Goal: Task Accomplishment & Management: Manage account settings

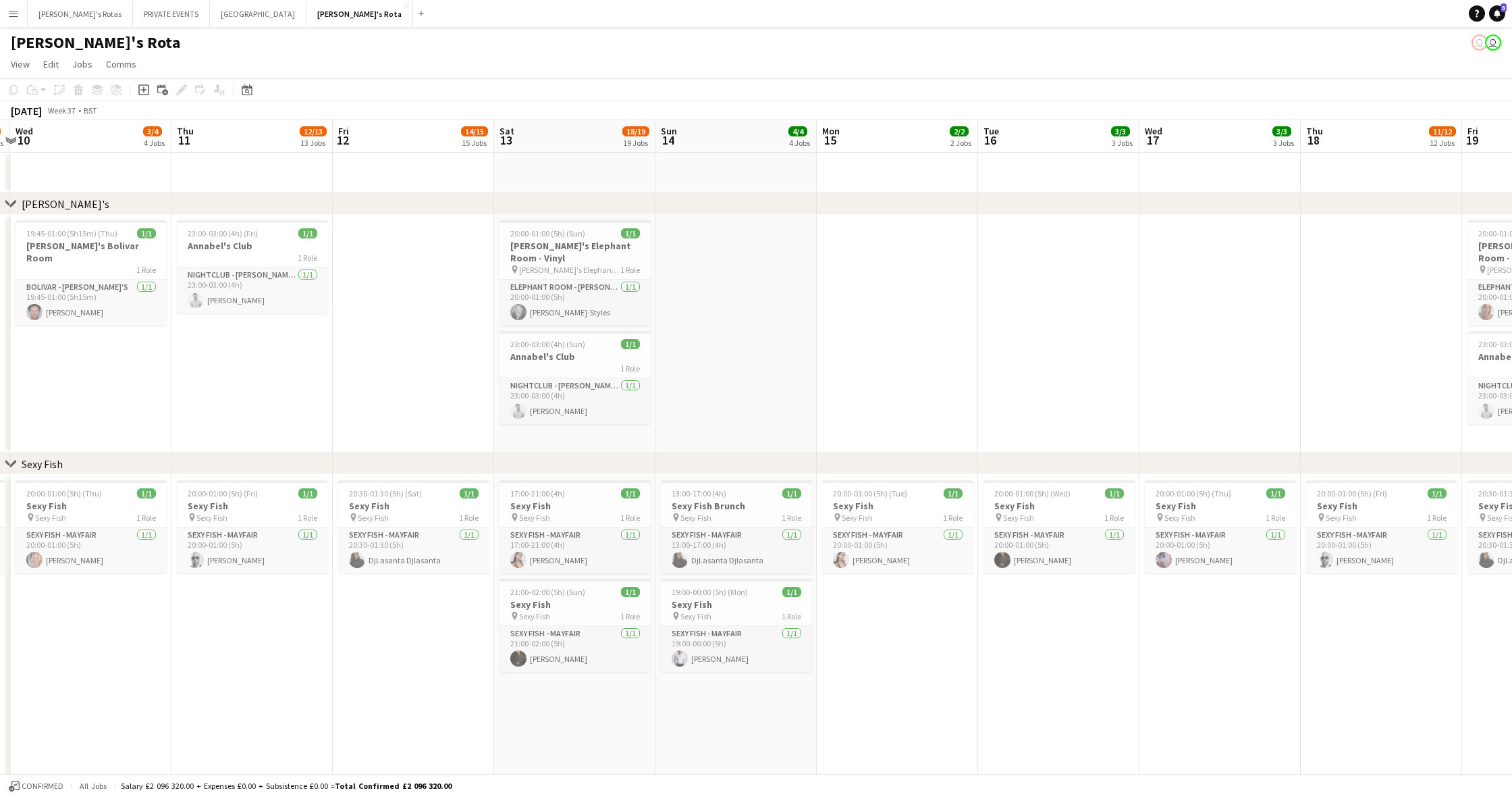
scroll to position [0, 478]
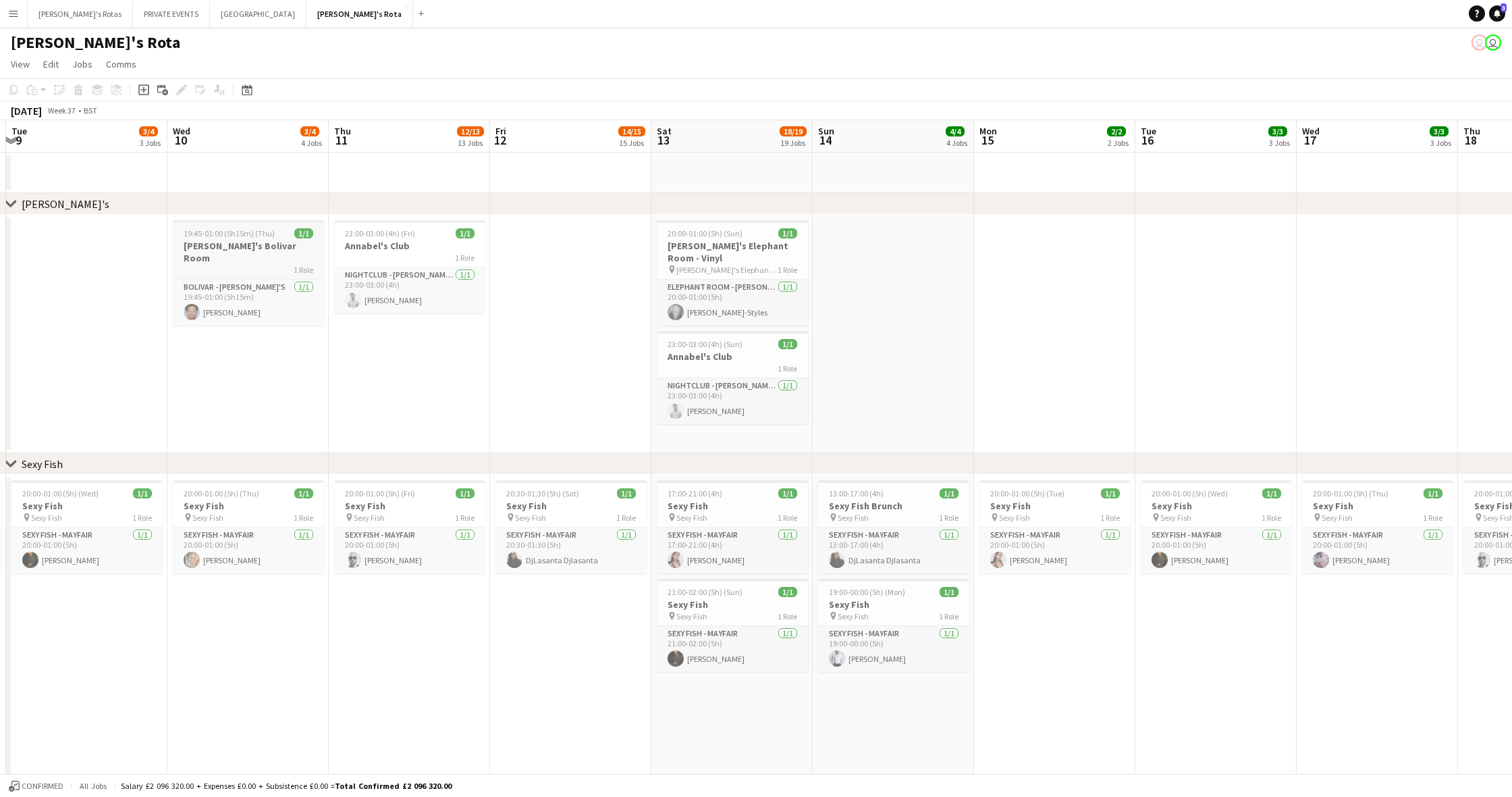
click at [206, 239] on app-job-card "19:45-01:00 (5h15m) (Thu) 1/1 [PERSON_NAME]'s Bolivar Room 1 Role BOLIVAR - [PE…" at bounding box center [248, 273] width 151 height 105
click at [183, 92] on icon "Edit" at bounding box center [181, 89] width 11 height 11
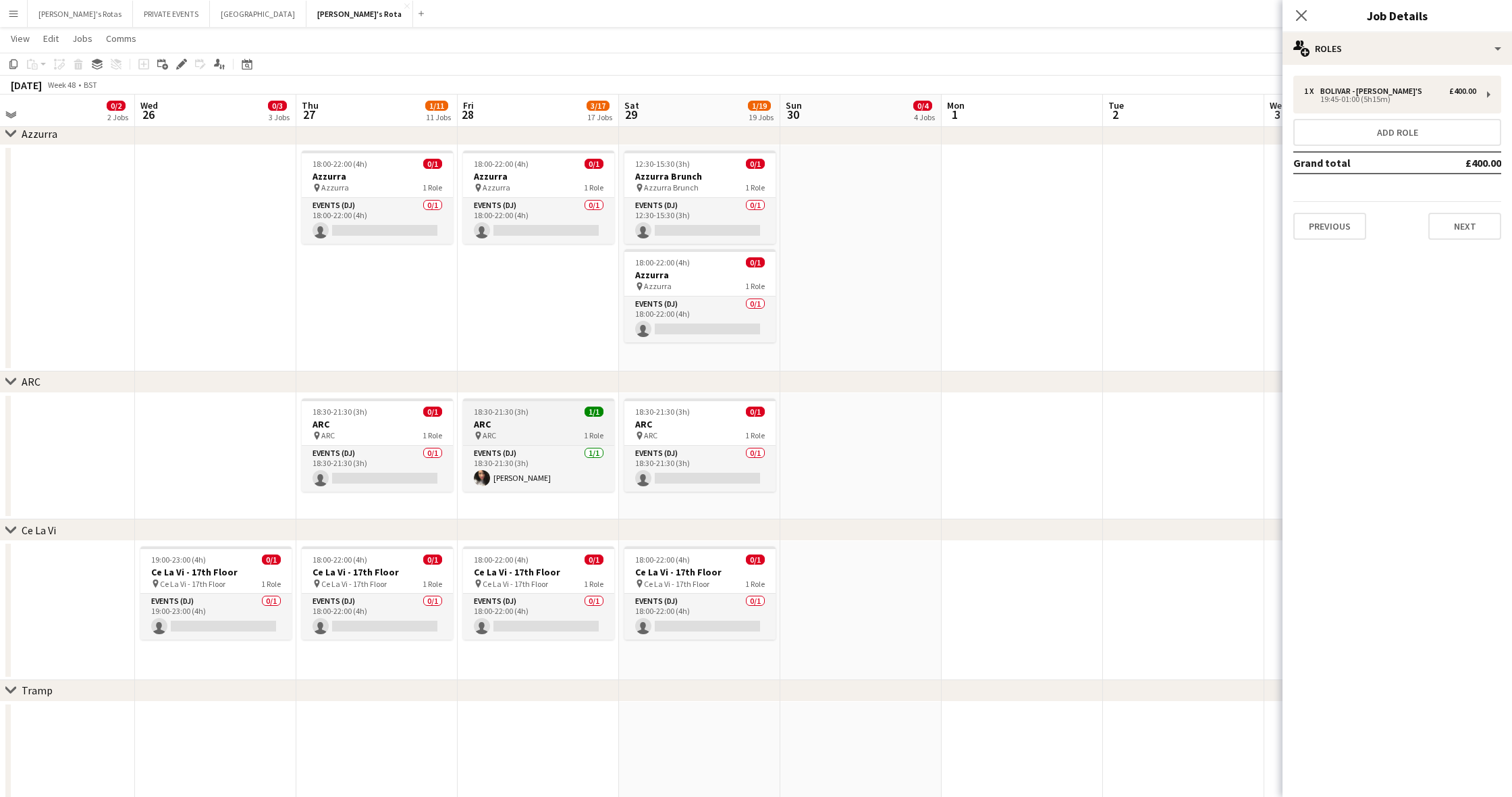
scroll to position [0, 371]
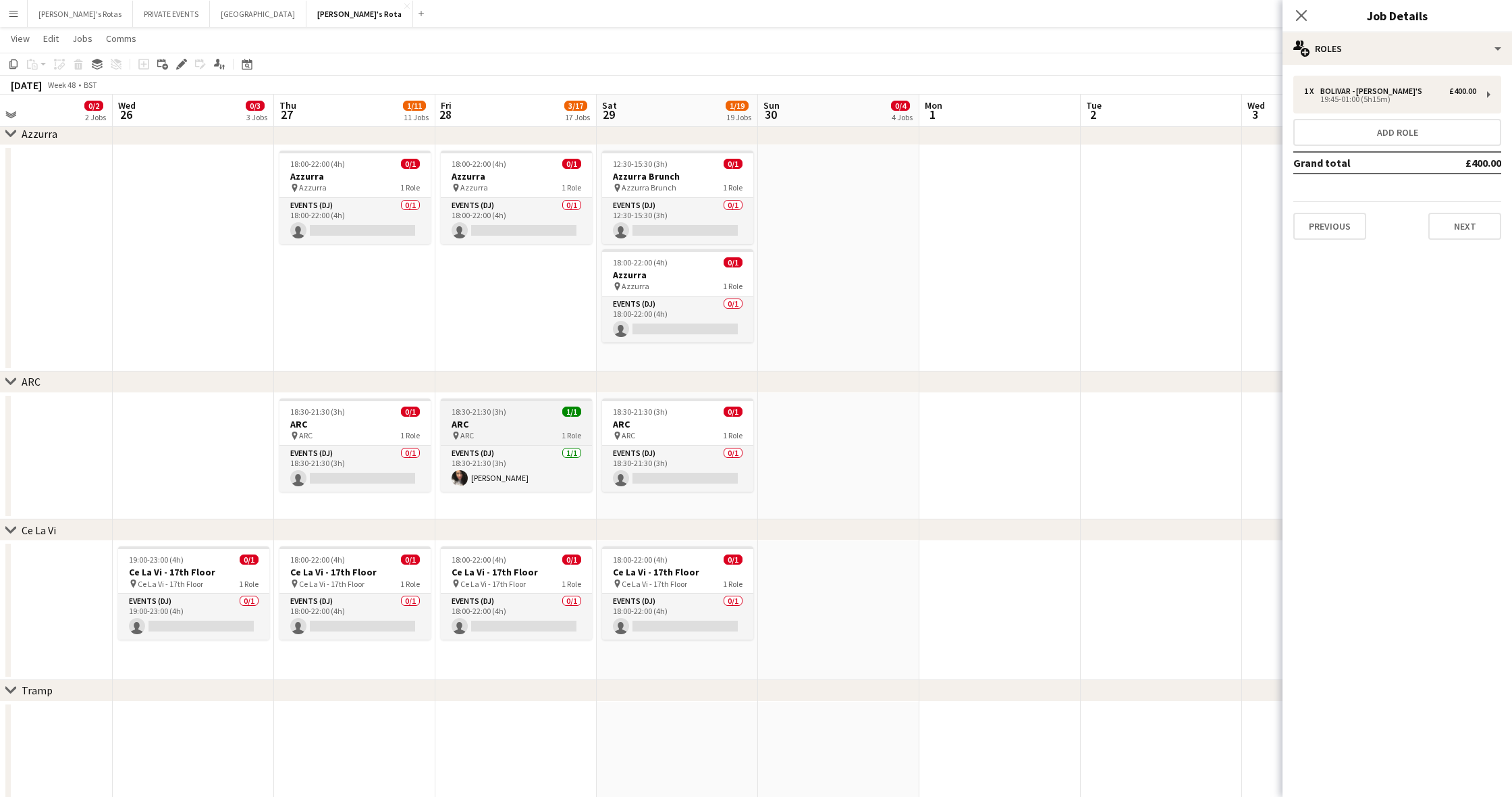
click at [492, 421] on h3 "ARC" at bounding box center [516, 424] width 151 height 13
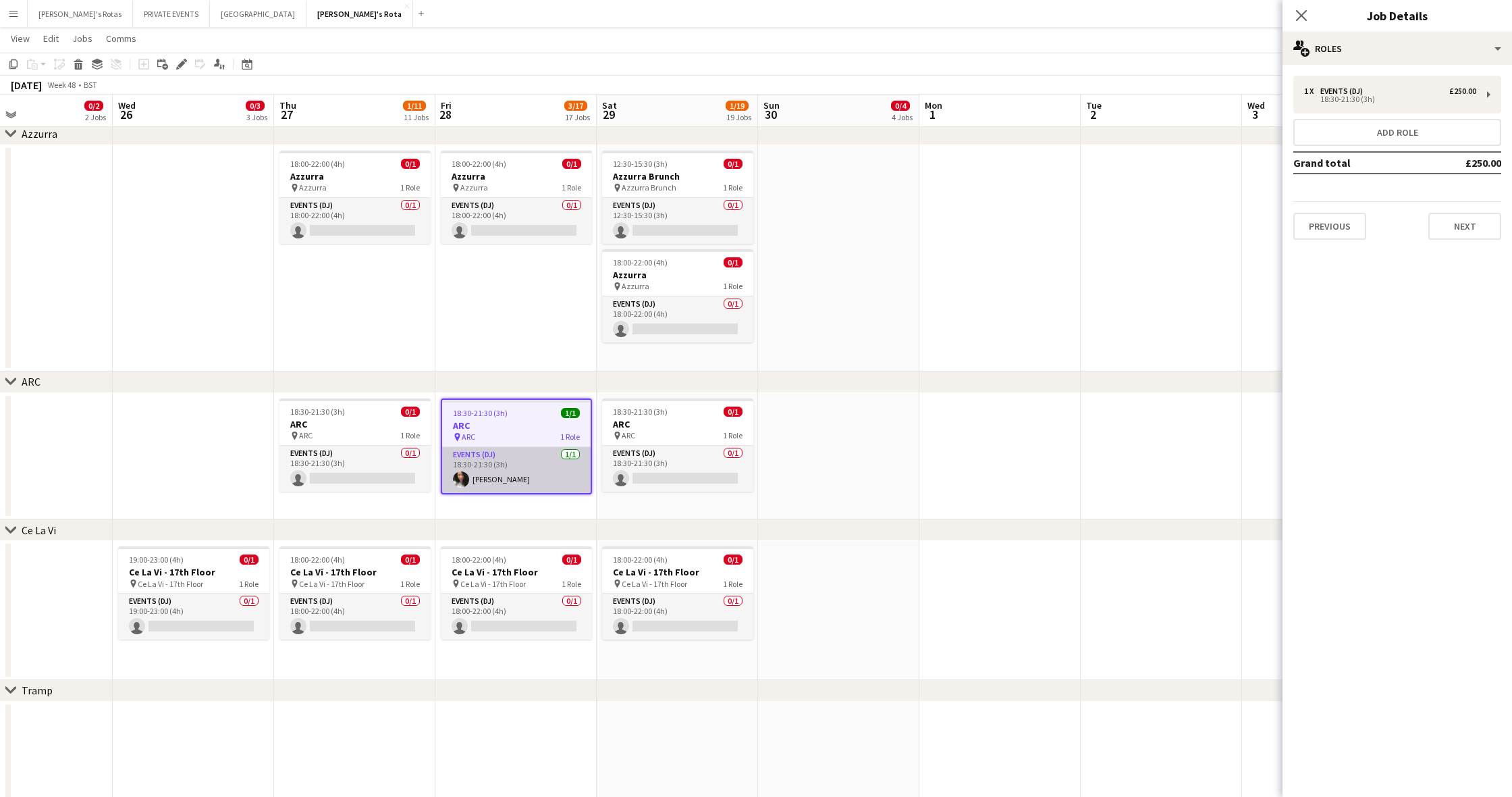
click at [502, 478] on app-card-role "Events (DJ) [DATE] 18:30-21:30 (3h) [PERSON_NAME]" at bounding box center [517, 469] width 149 height 46
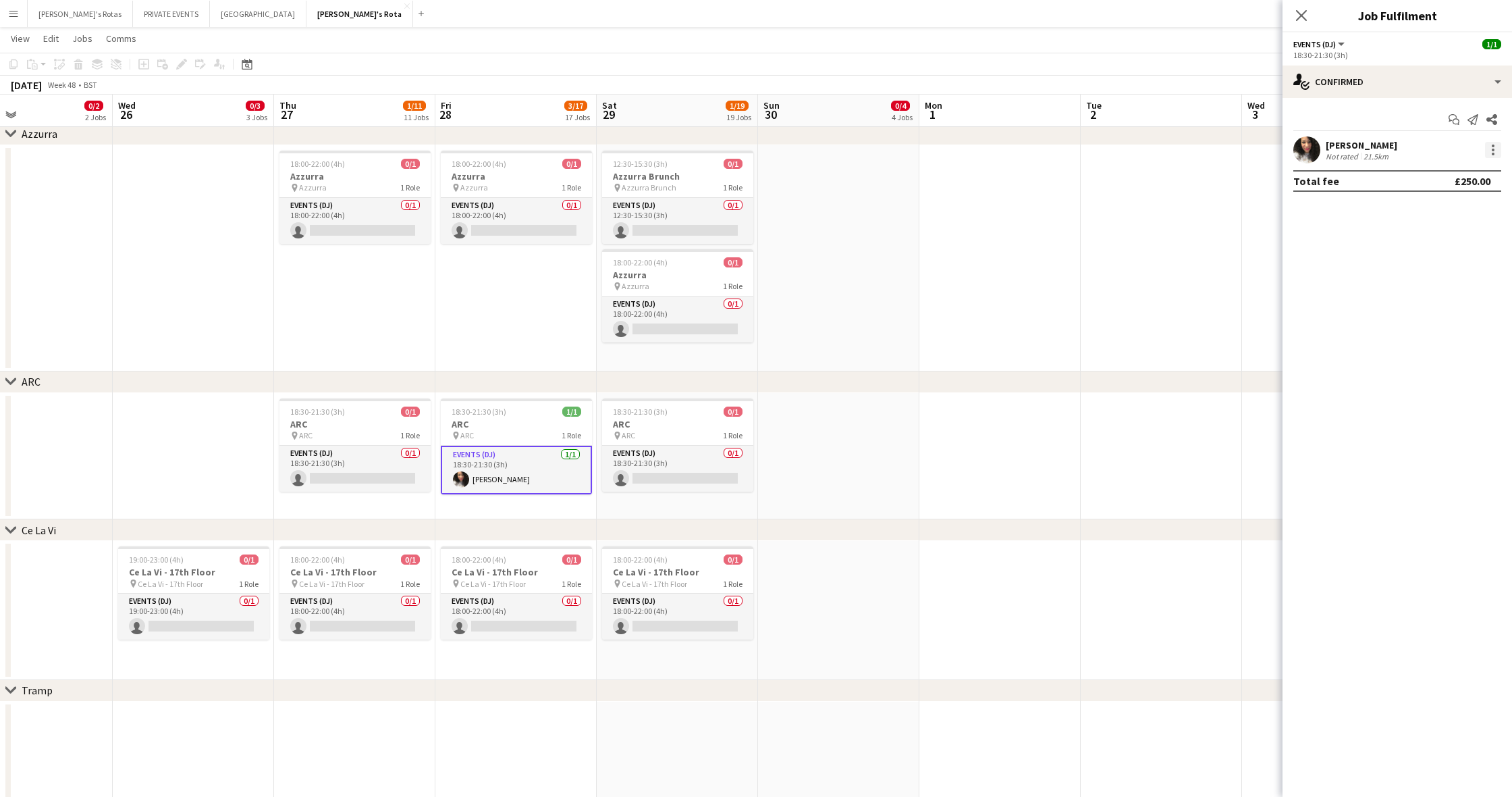
click at [1494, 150] on div at bounding box center [1493, 150] width 3 height 3
click at [1445, 303] on span "Remove" at bounding box center [1427, 304] width 40 height 12
click at [463, 411] on div at bounding box center [516, 410] width 151 height 3
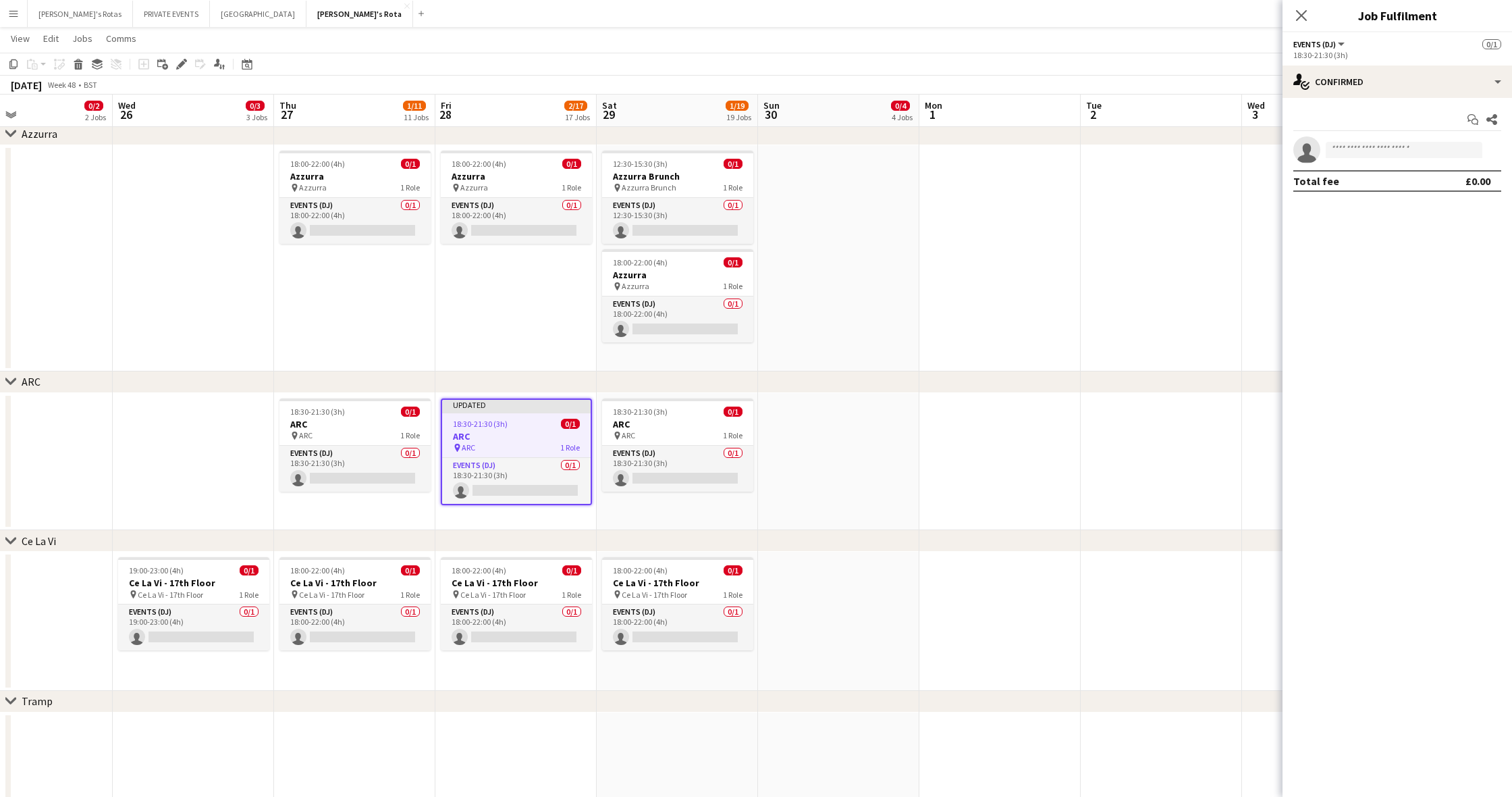
drag, startPoint x: 1272, startPoint y: 5, endPoint x: 1301, endPoint y: 13, distance: 30.1
click at [1301, 13] on icon "Close pop-in" at bounding box center [1301, 15] width 11 height 11
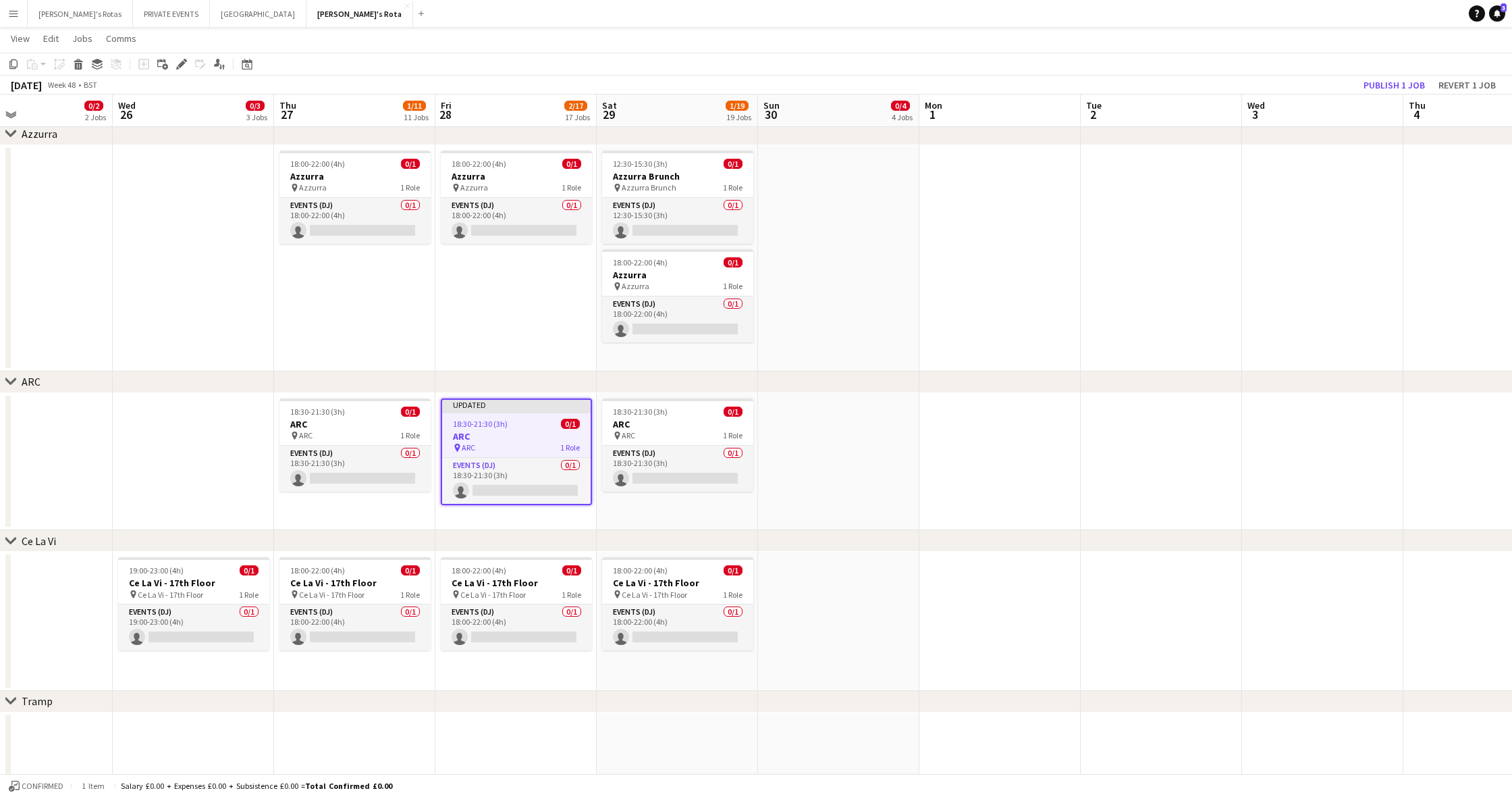
drag, startPoint x: 1382, startPoint y: 81, endPoint x: 1347, endPoint y: 93, distance: 37.0
click at [1382, 81] on button "Publish 1 job" at bounding box center [1394, 84] width 72 height 18
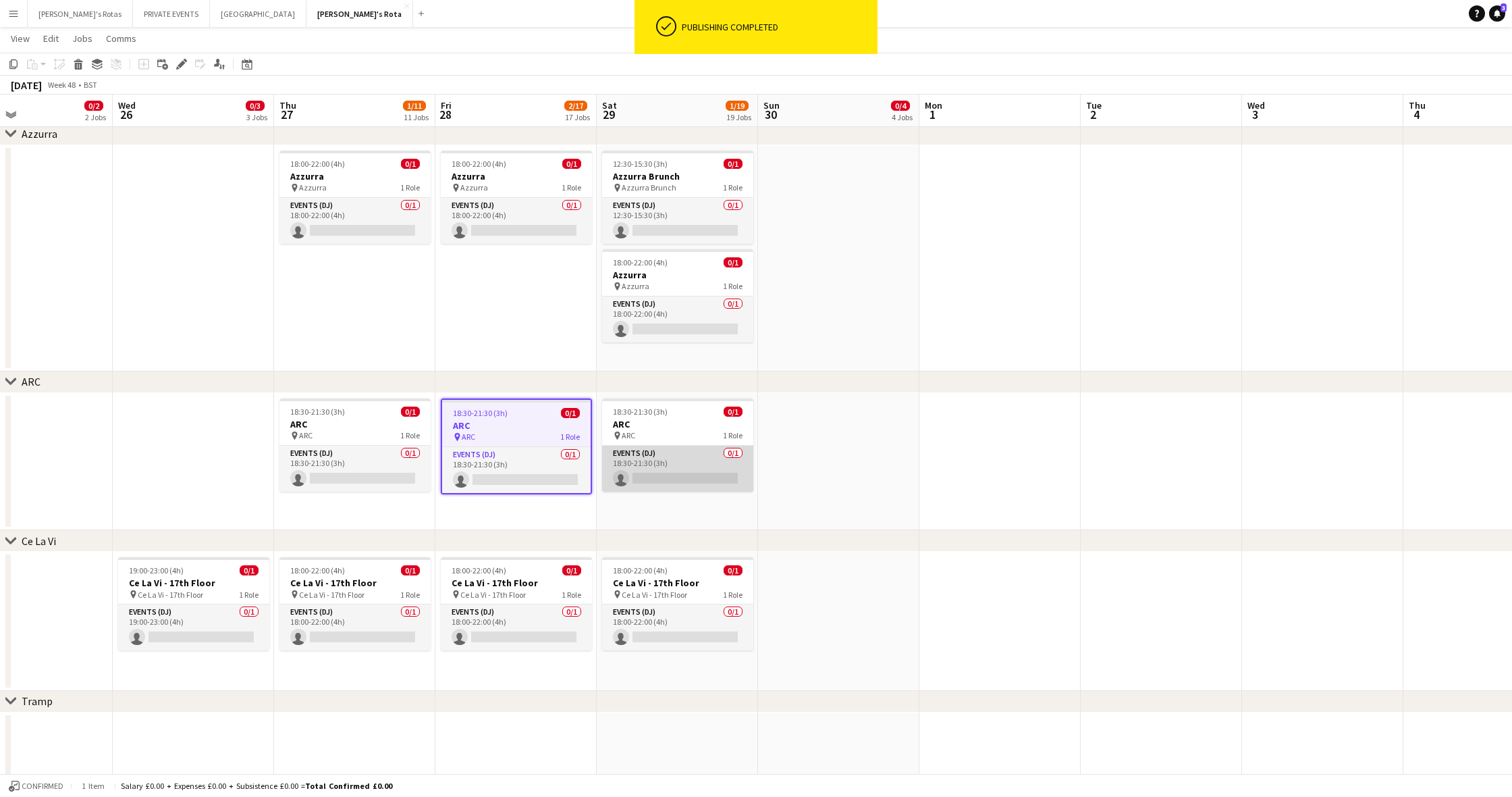
click at [670, 461] on app-card-role "Events (DJ) 0/1 18:30-21:30 (3h) single-neutral-actions" at bounding box center [677, 468] width 151 height 46
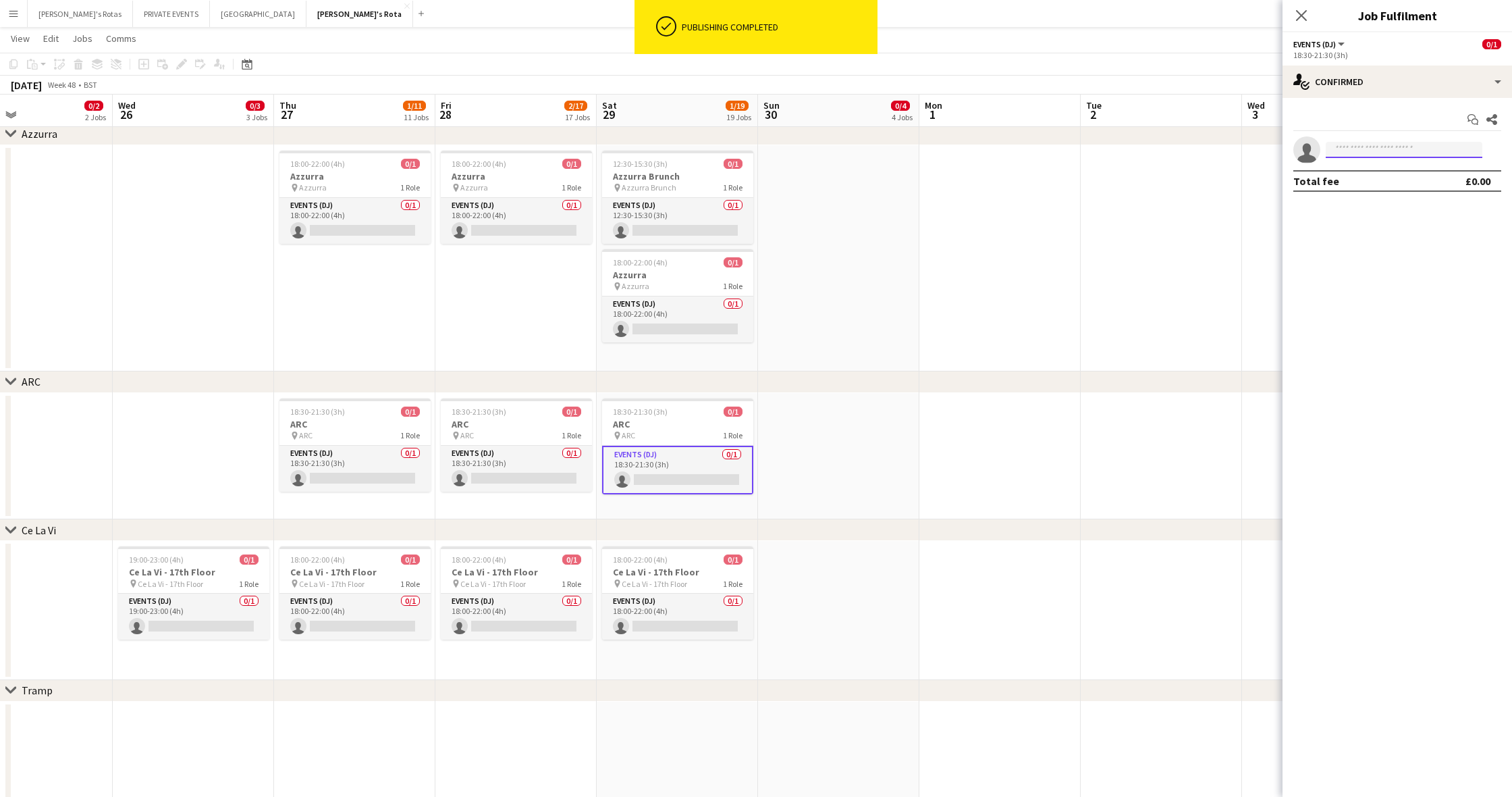
click at [1354, 149] on input at bounding box center [1403, 150] width 156 height 16
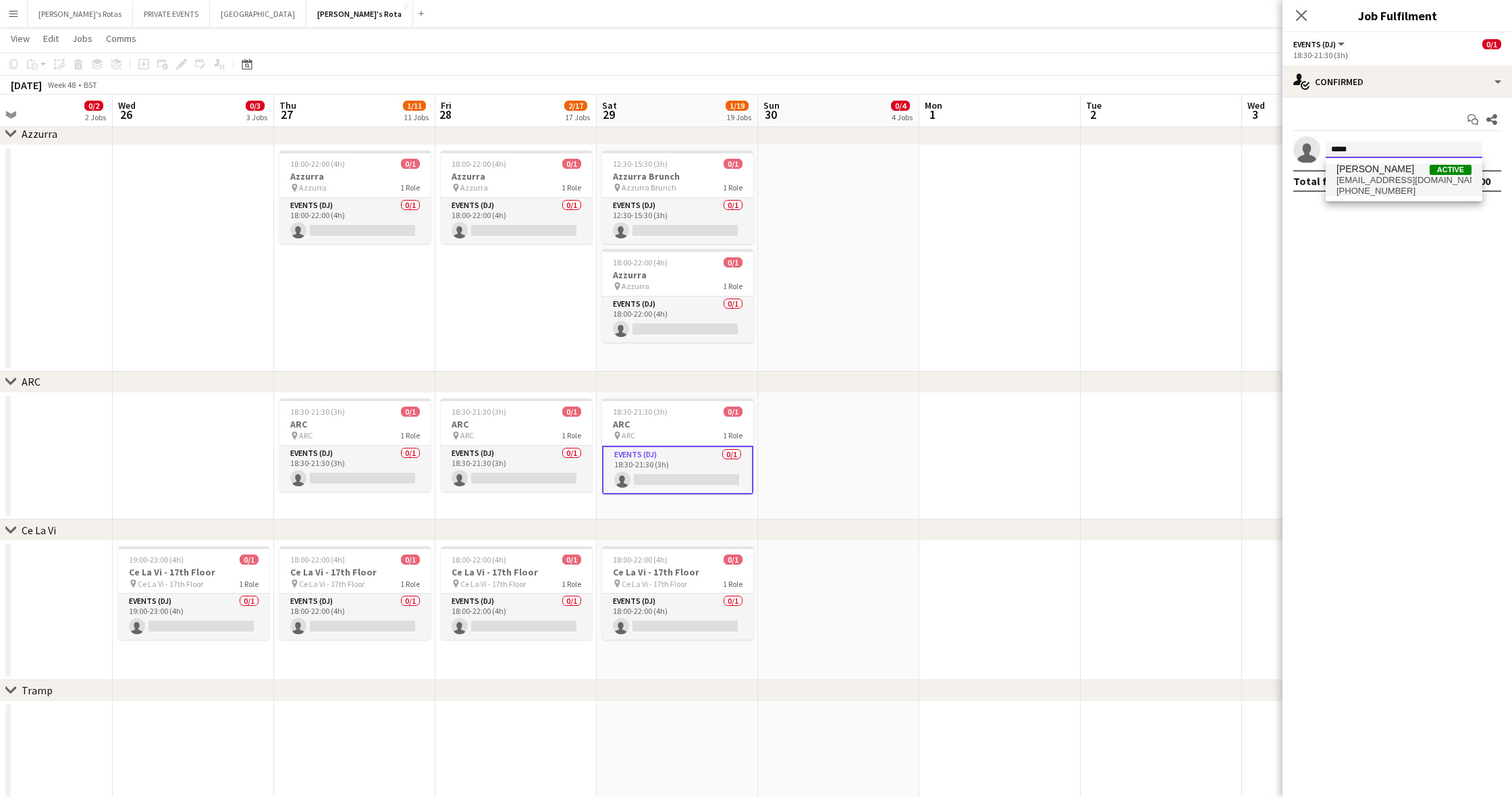
type input "*****"
click at [1397, 173] on span "[PERSON_NAME] Active" at bounding box center [1403, 169] width 135 height 12
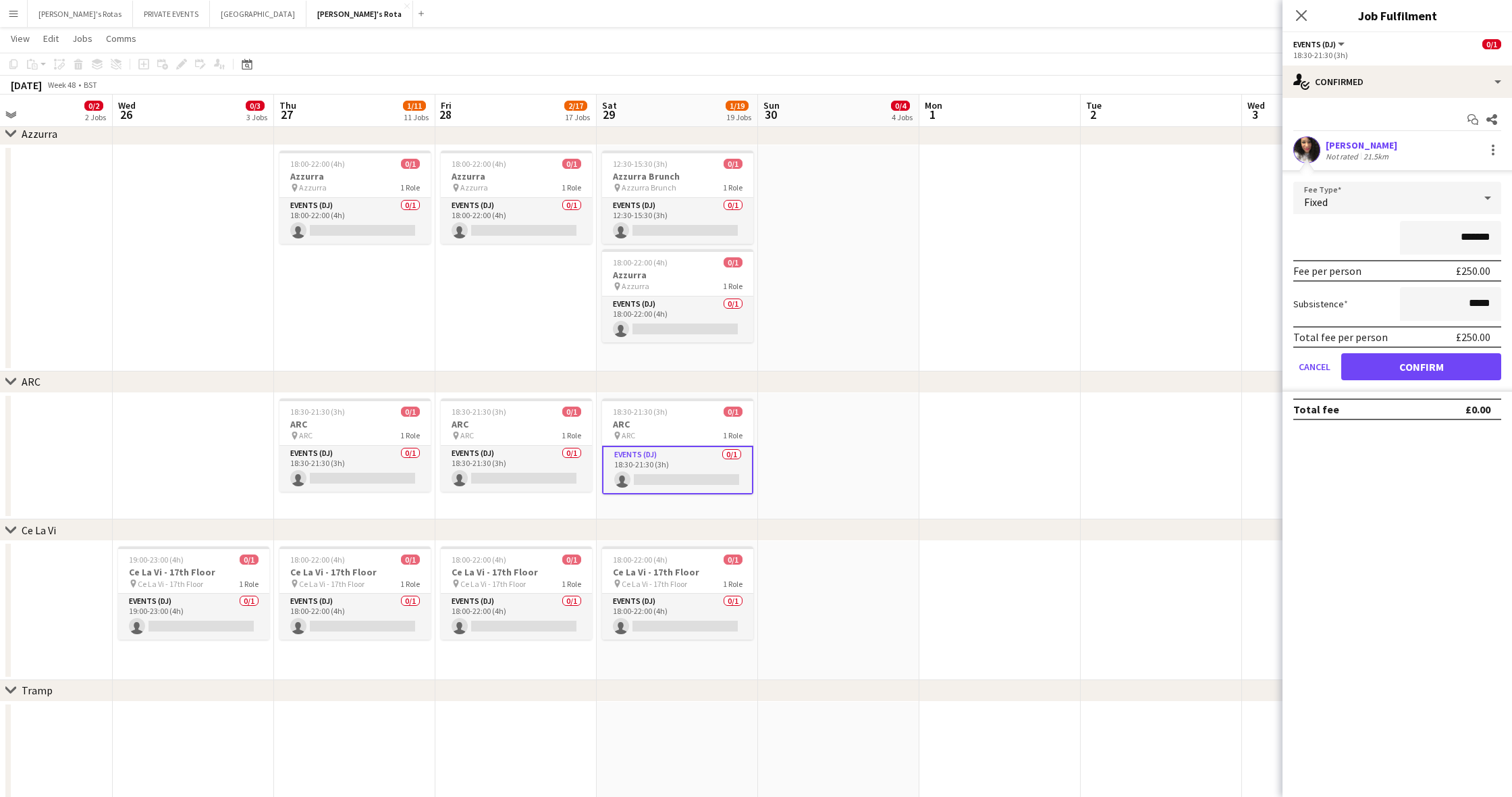
click at [1432, 365] on button "Confirm" at bounding box center [1421, 366] width 160 height 27
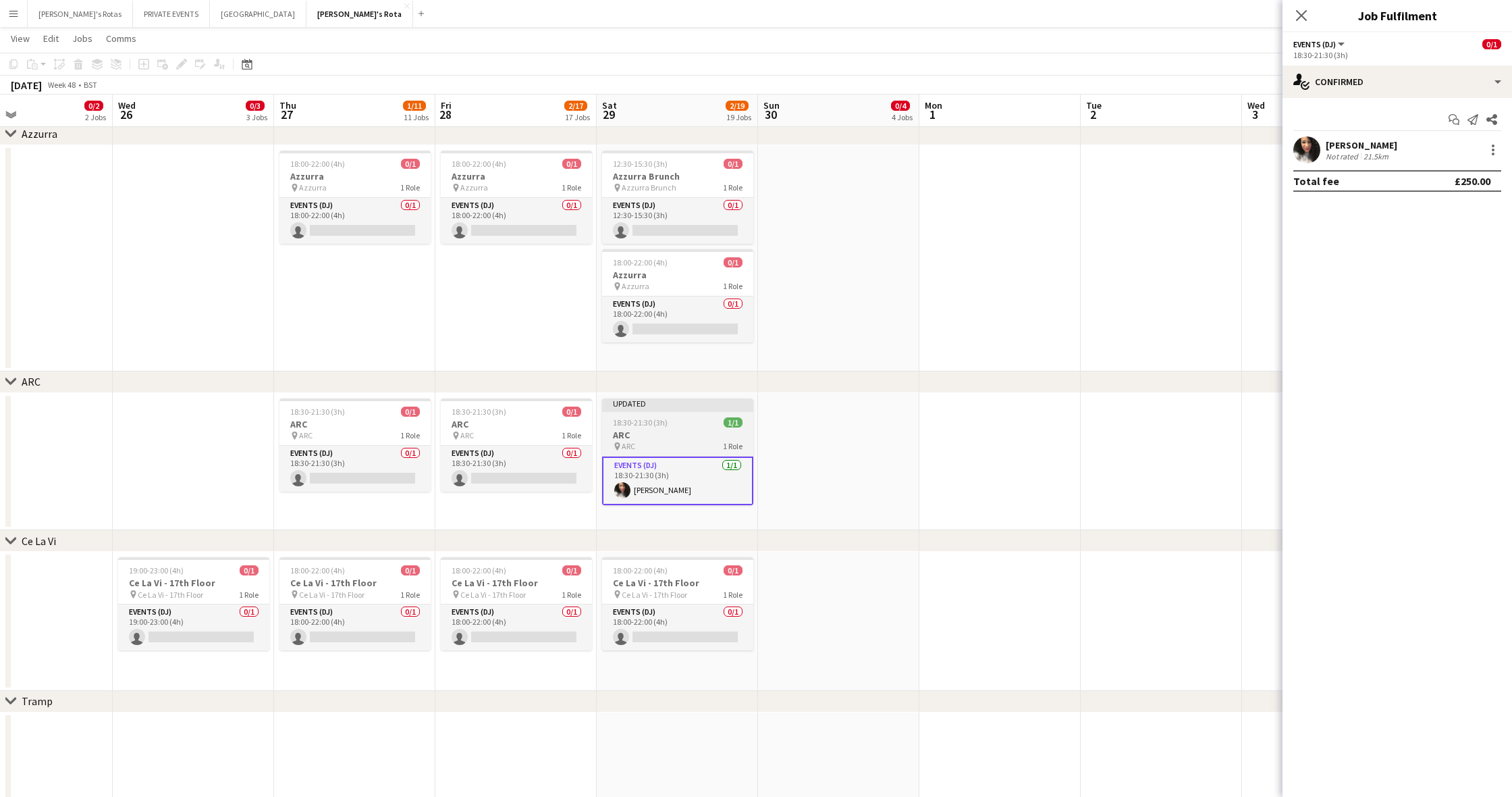
click at [639, 423] on span "18:30-21:30 (3h)" at bounding box center [640, 422] width 54 height 10
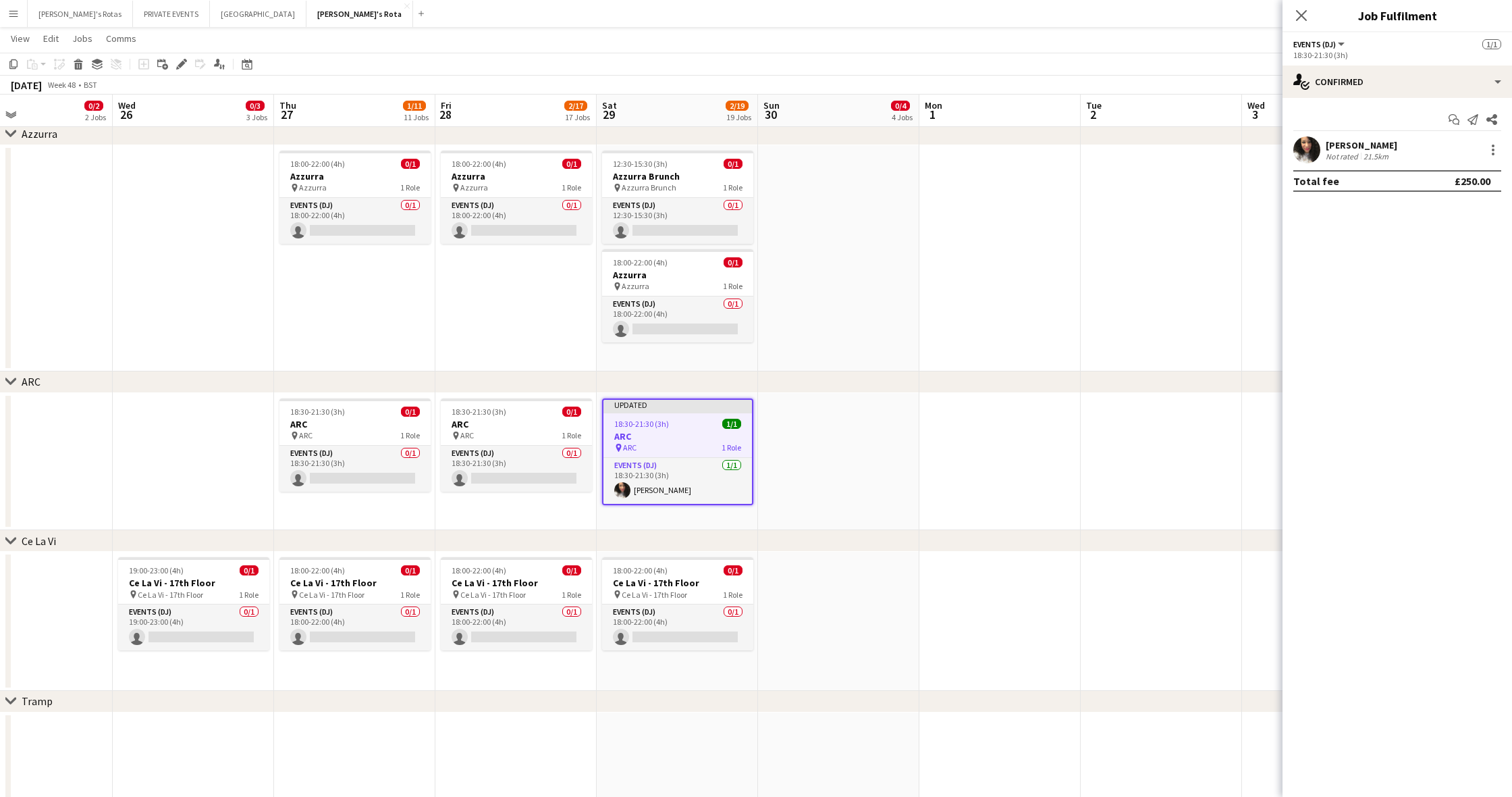
drag, startPoint x: 1284, startPoint y: 4, endPoint x: 1304, endPoint y: 13, distance: 21.9
click at [1304, 13] on icon "Close pop-in" at bounding box center [1301, 15] width 11 height 11
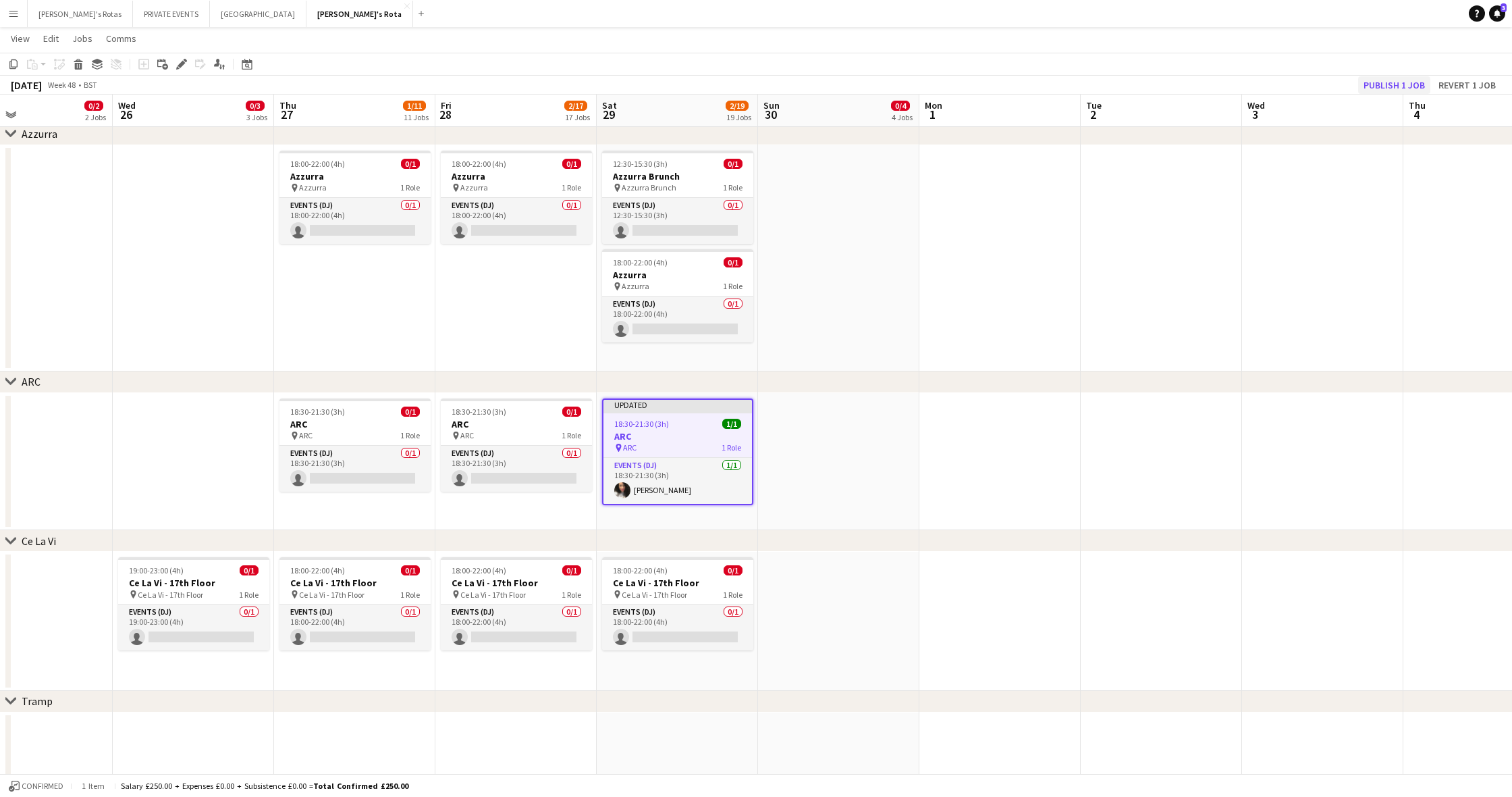
click at [1387, 89] on button "Publish 1 job" at bounding box center [1394, 84] width 72 height 18
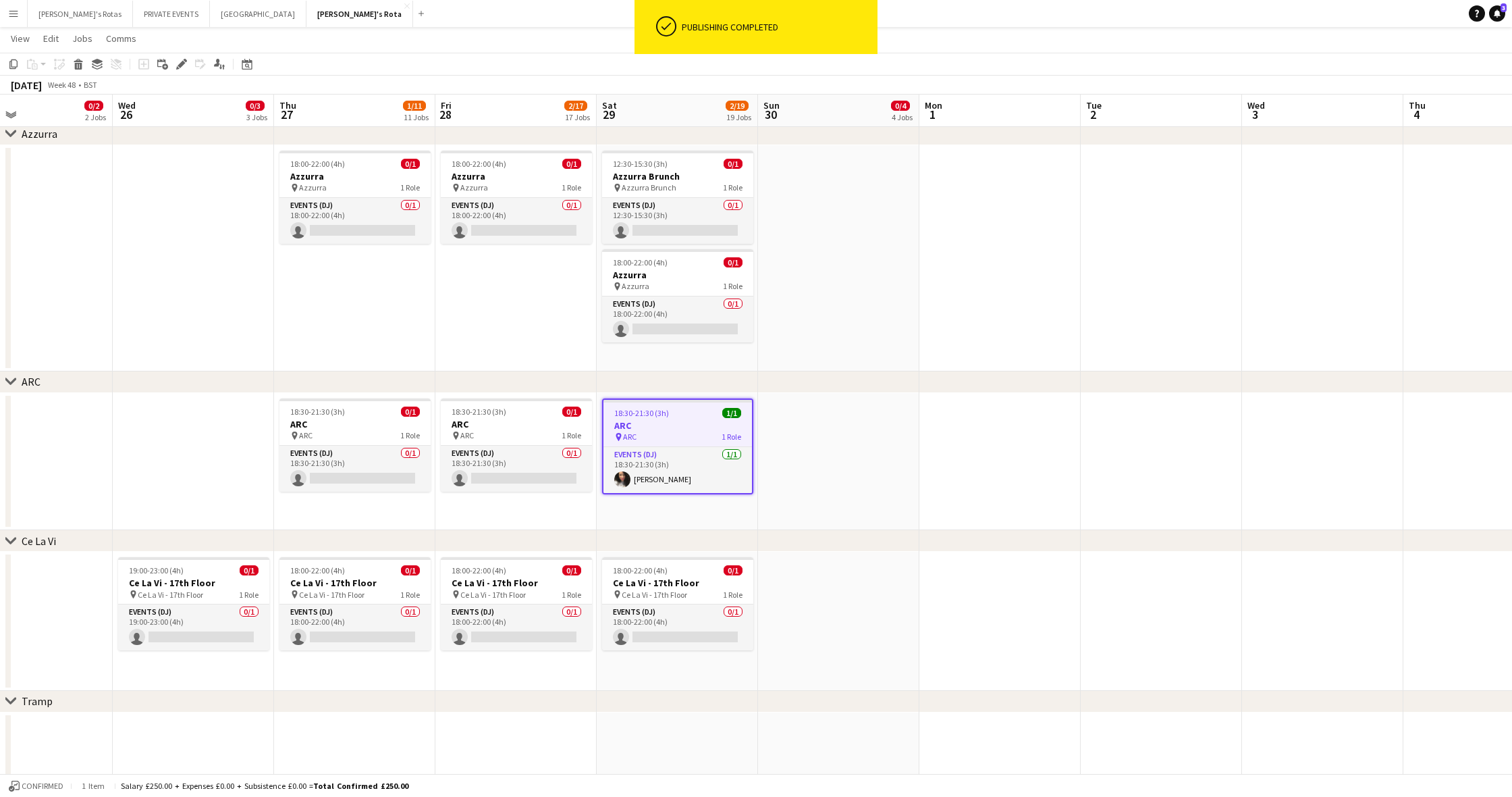
click at [989, 452] on app-date-cell at bounding box center [1000, 462] width 161 height 138
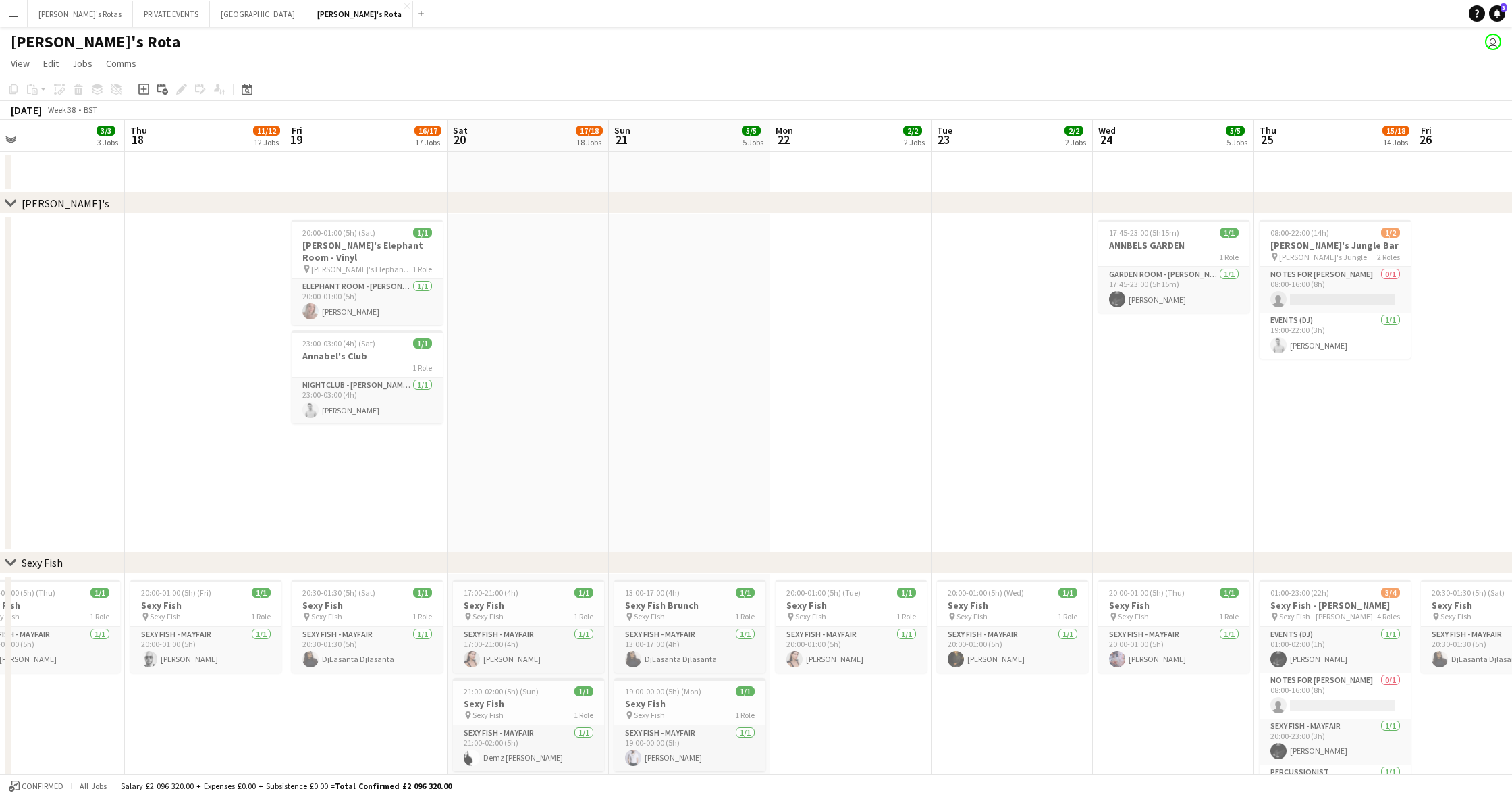
scroll to position [0, 534]
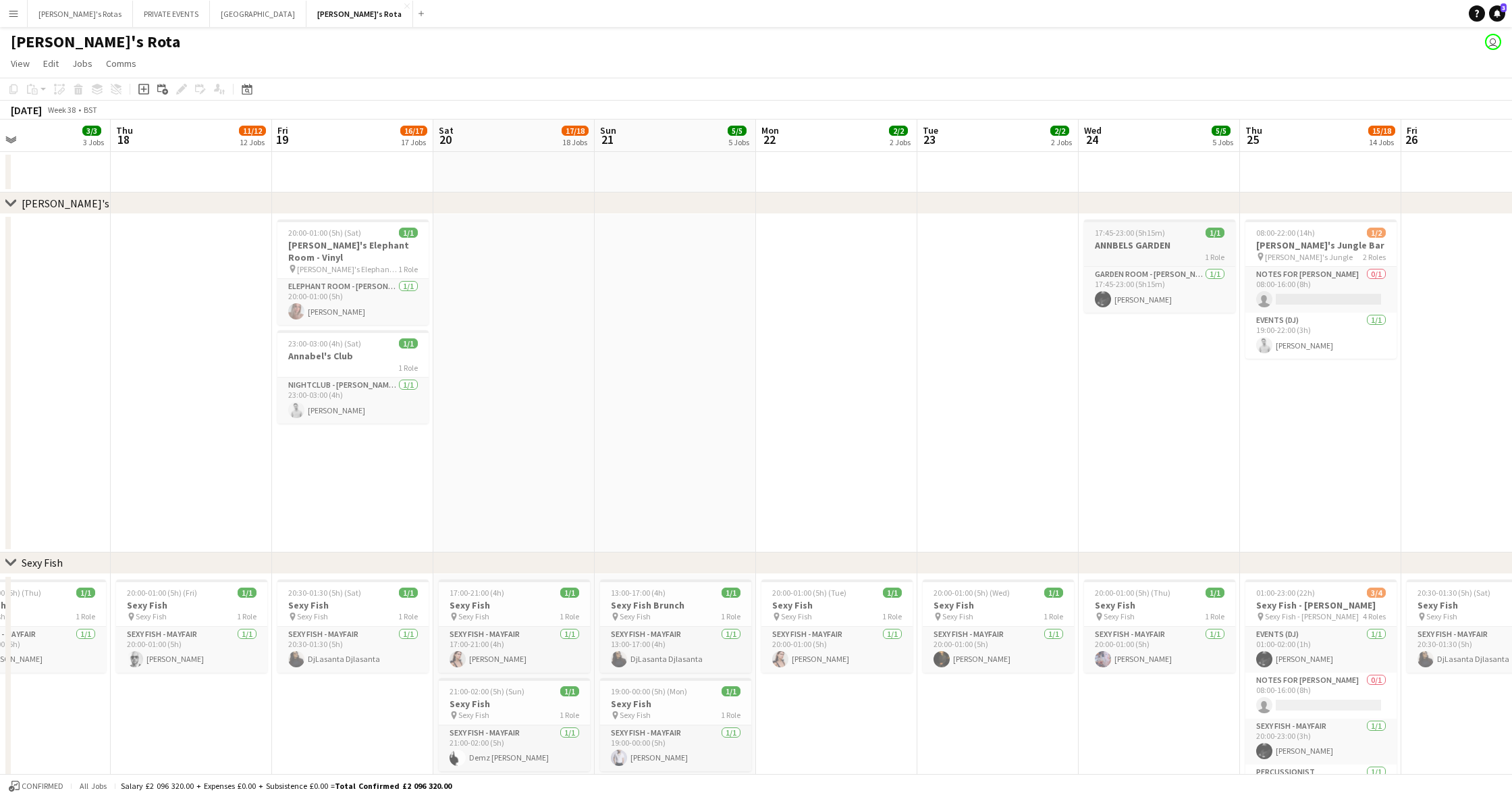
click at [1119, 247] on h3 "ANNBELS GARDEN" at bounding box center [1159, 245] width 151 height 13
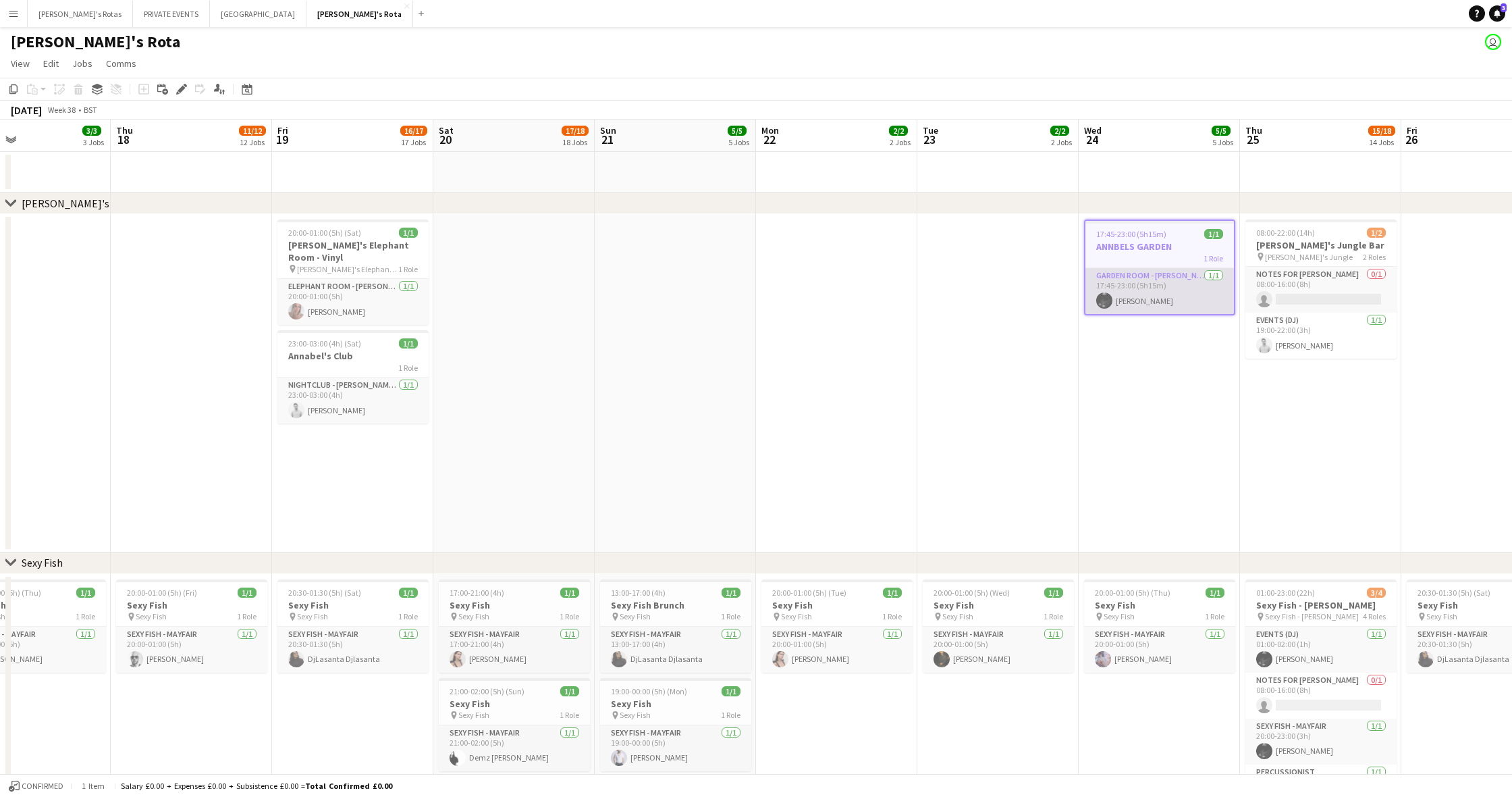
click at [1131, 278] on app-card-role "GARDEN ROOM - [PERSON_NAME]'S [DATE] 17:45-23:00 (5h15m) [PERSON_NAME]" at bounding box center [1160, 290] width 149 height 46
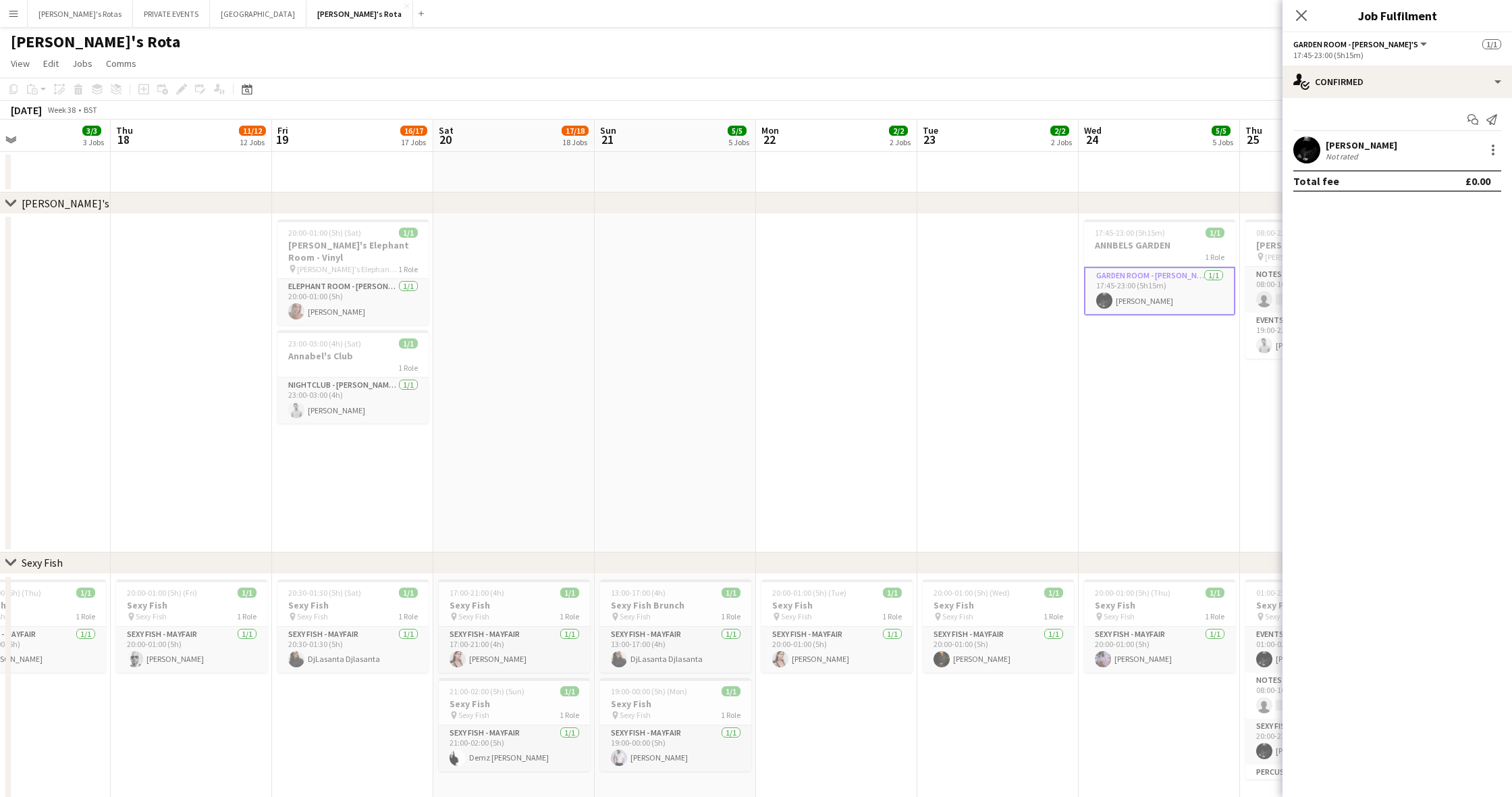
click at [1040, 293] on app-date-cell at bounding box center [998, 383] width 161 height 338
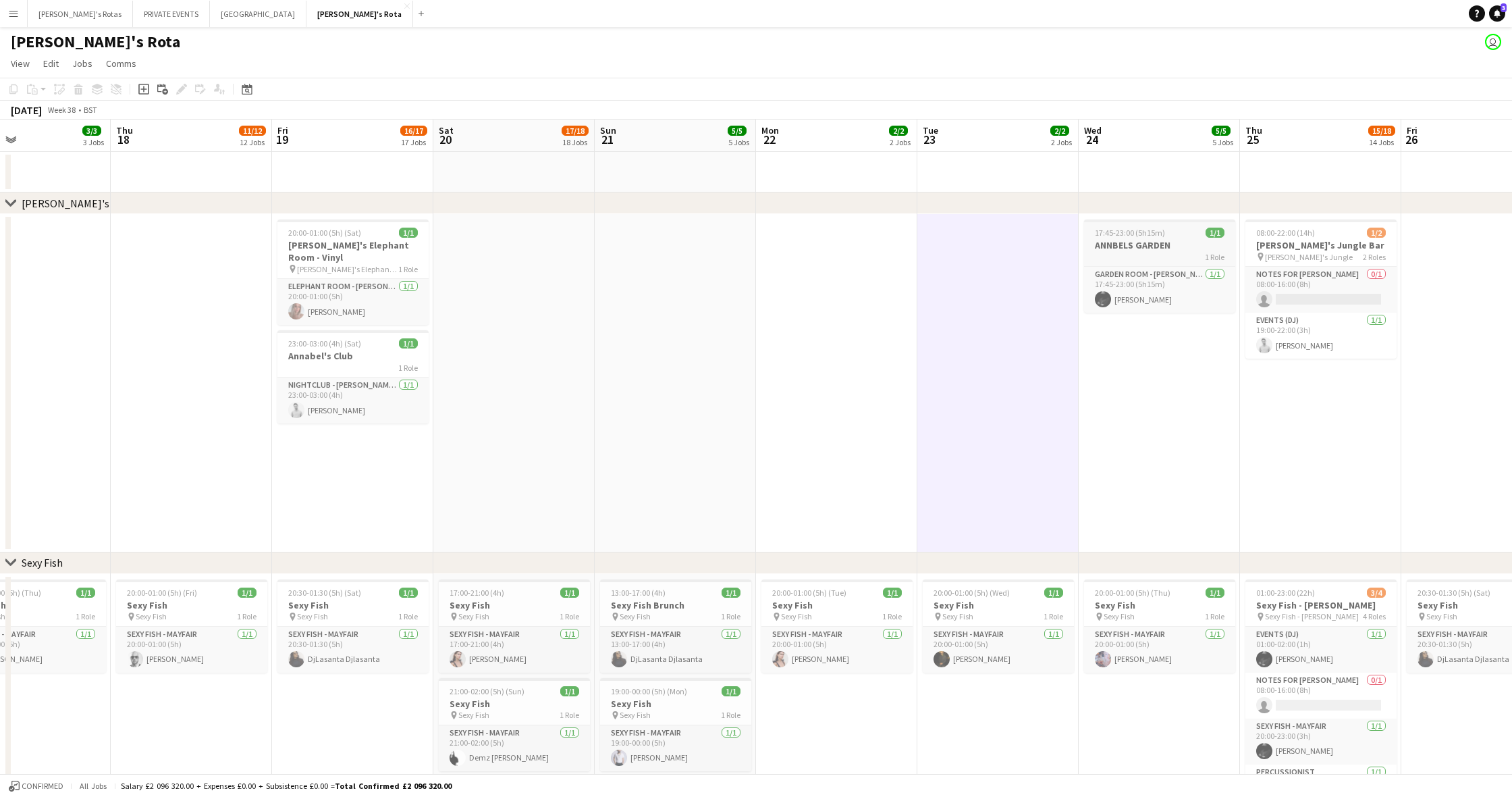
click at [1130, 243] on h3 "ANNBELS GARDEN" at bounding box center [1159, 245] width 151 height 13
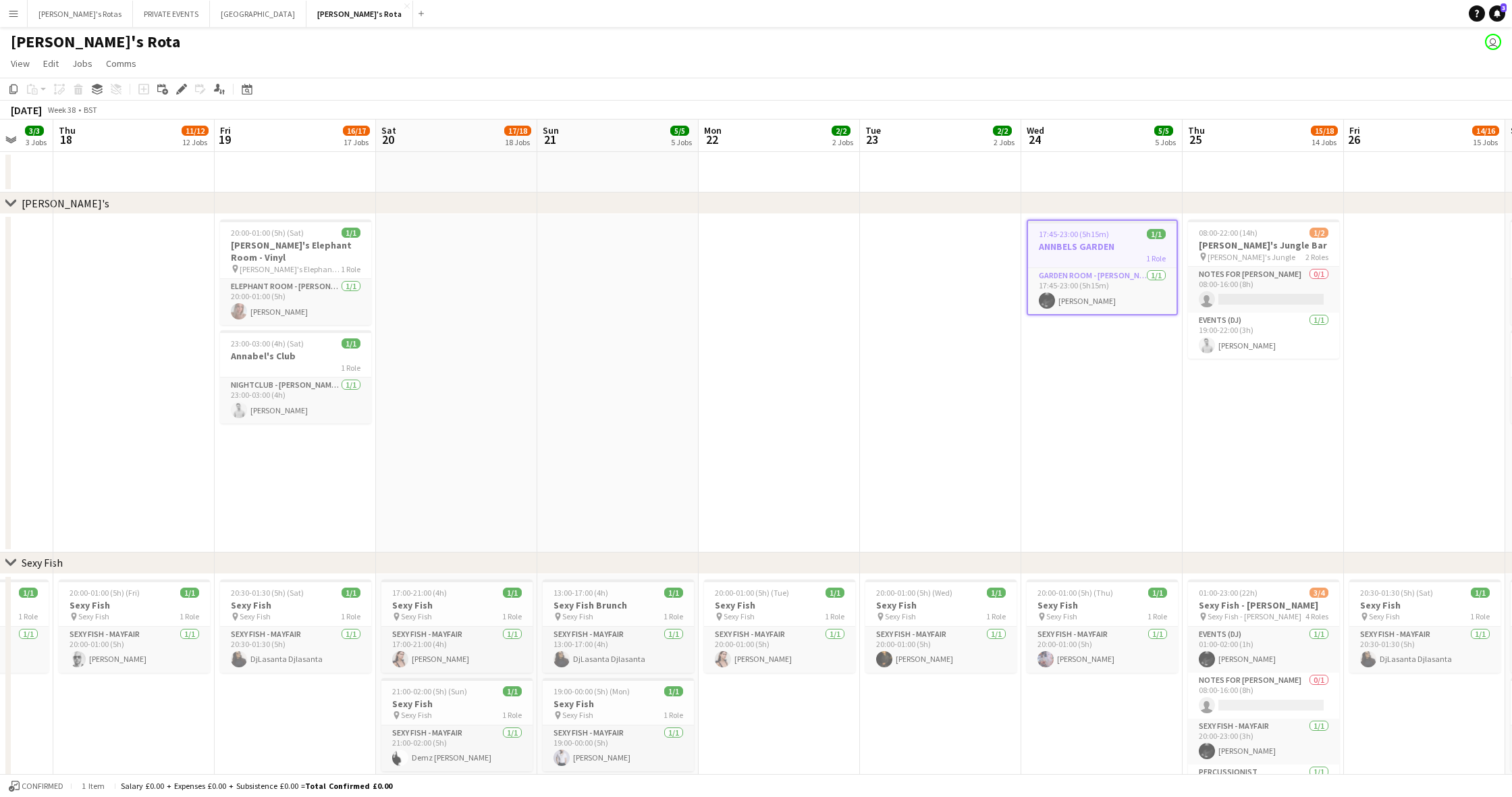
scroll to position [0, 595]
click at [1305, 249] on h3 "[PERSON_NAME]'s Jungle Bar" at bounding box center [1261, 245] width 151 height 13
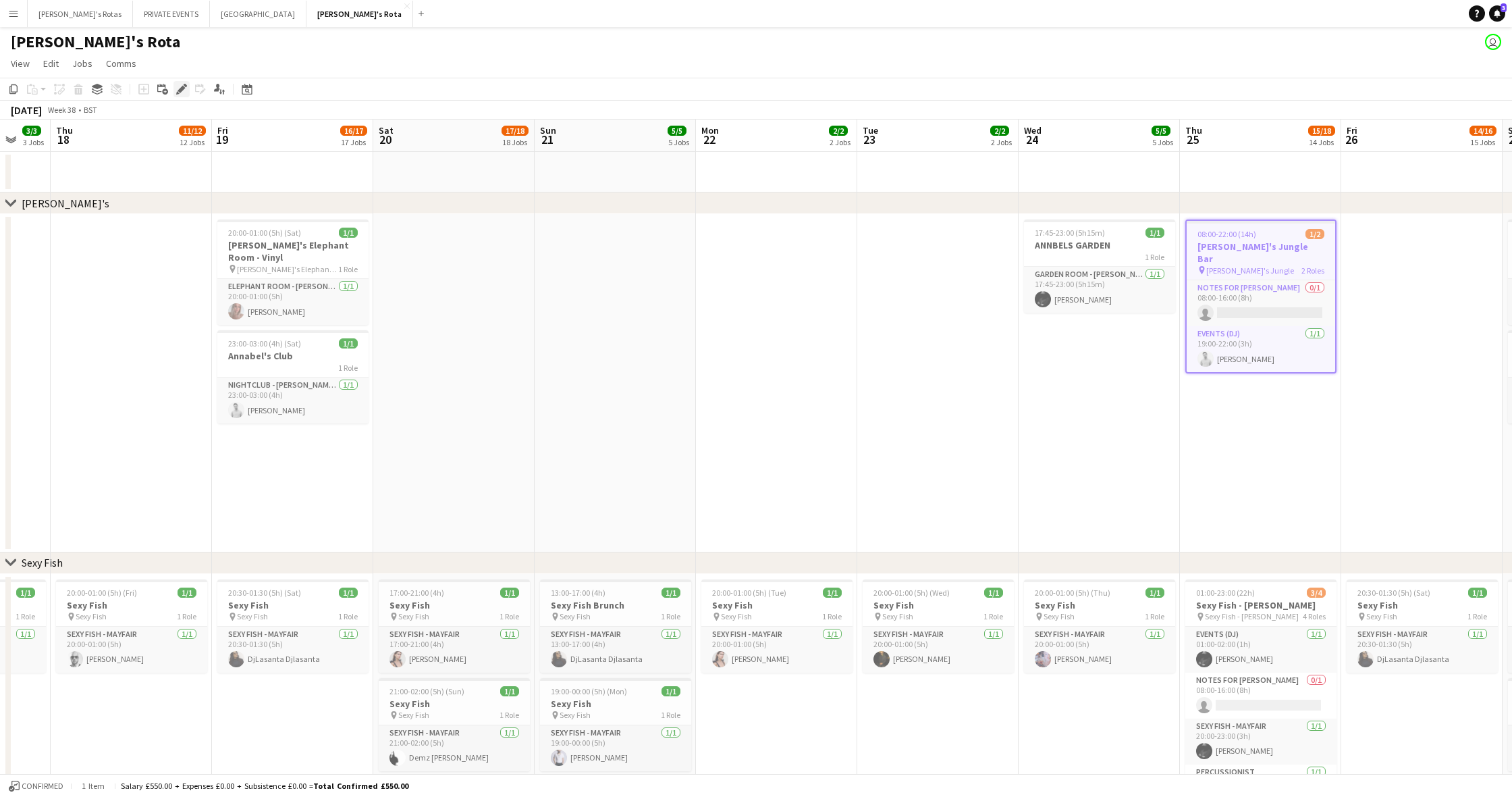
click at [185, 93] on icon "Edit" at bounding box center [181, 89] width 11 height 11
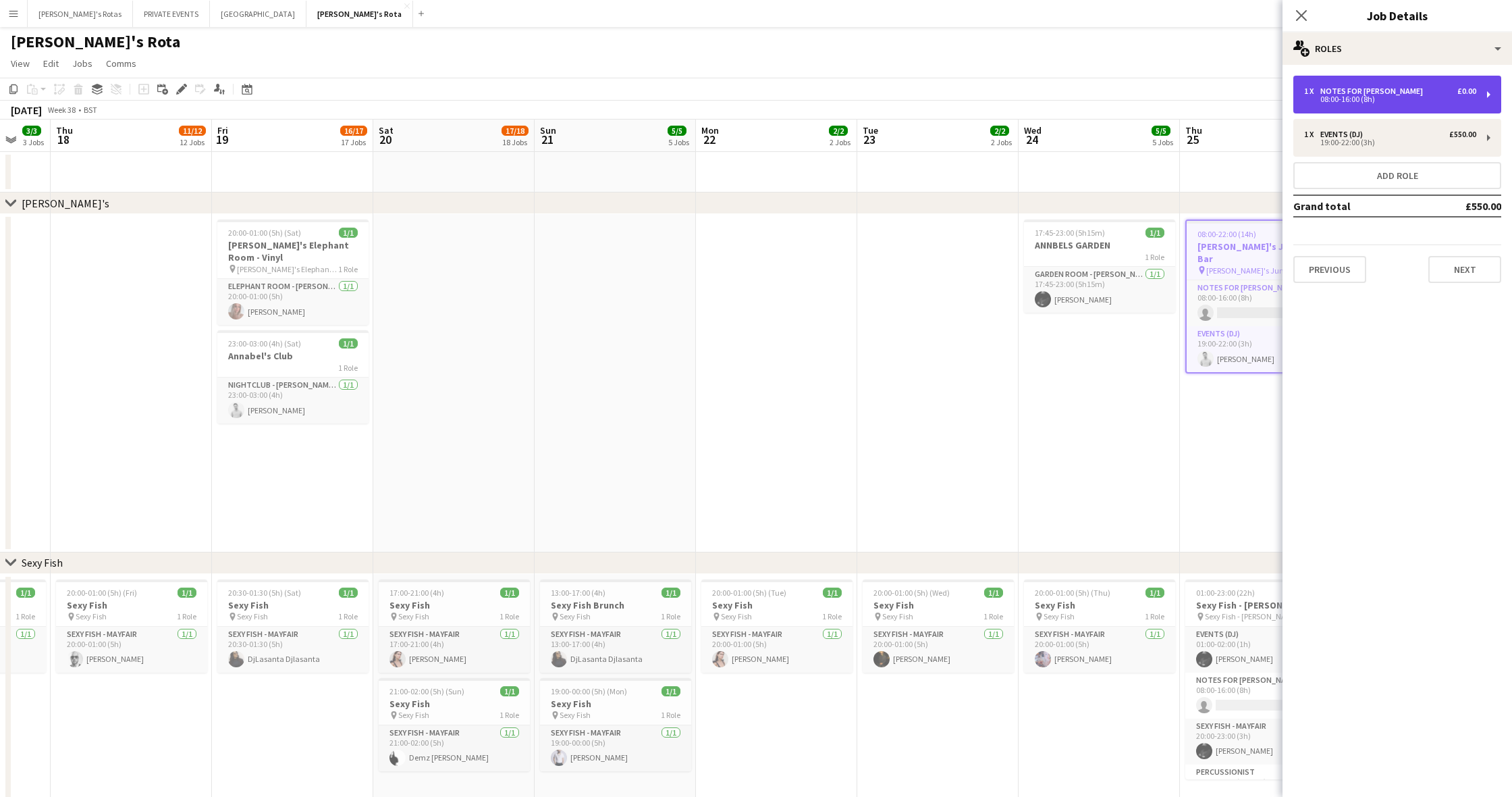
click at [1396, 100] on div "08:00-16:00 (8h)" at bounding box center [1391, 100] width 172 height 7
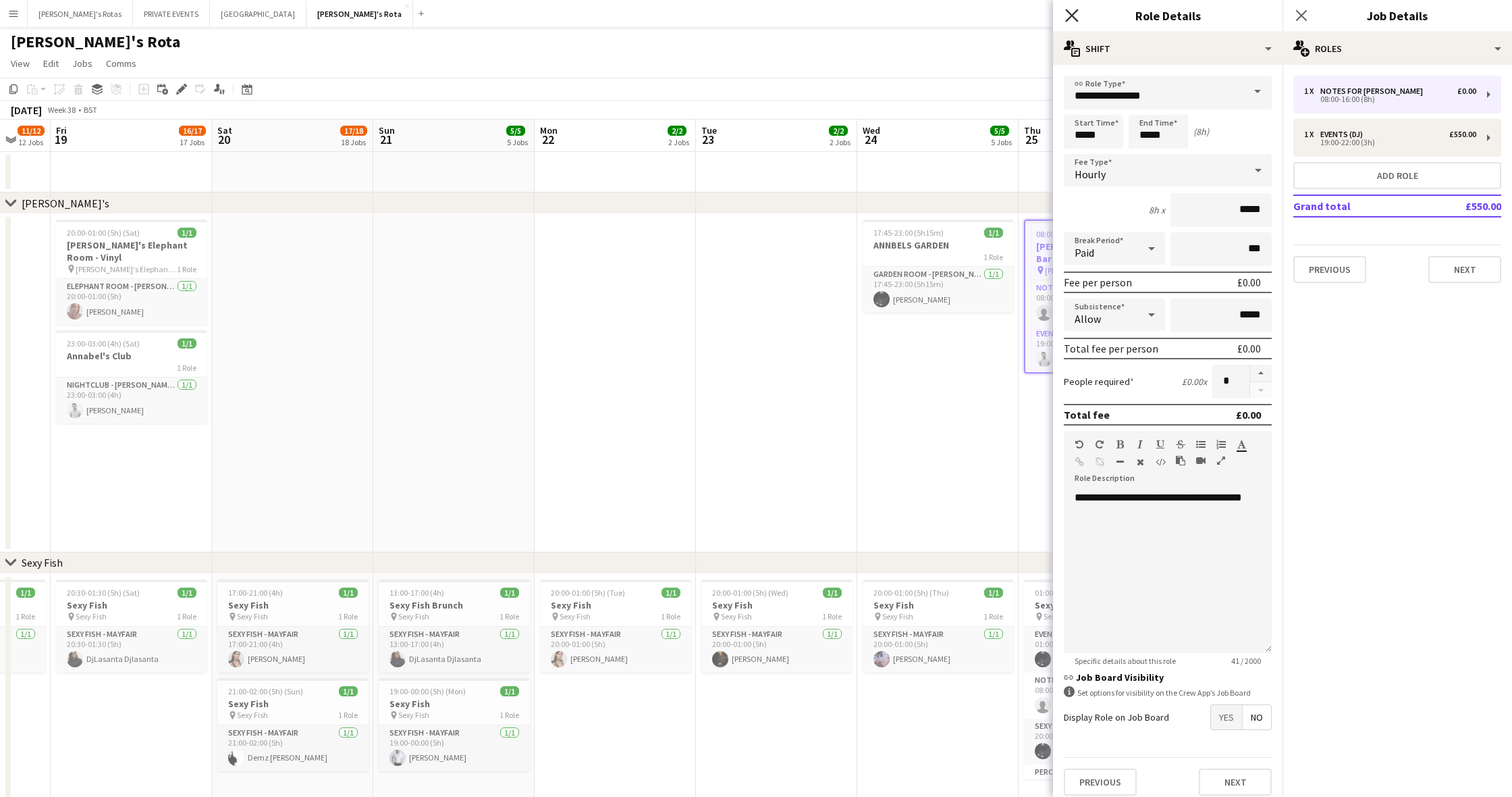
click at [1073, 18] on icon "Close pop-in" at bounding box center [1071, 14] width 13 height 13
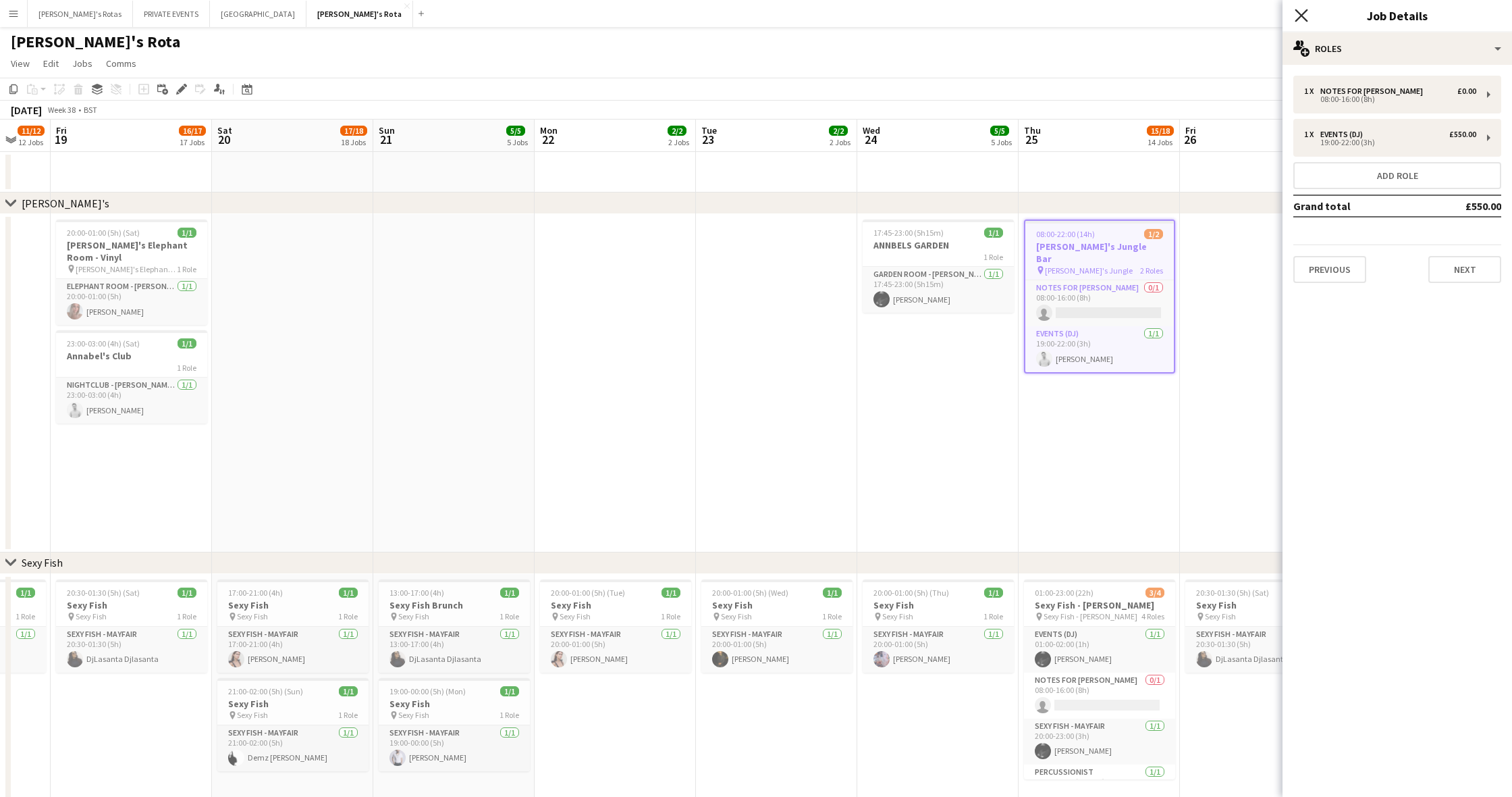
click at [1296, 16] on icon "Close pop-in" at bounding box center [1300, 14] width 13 height 13
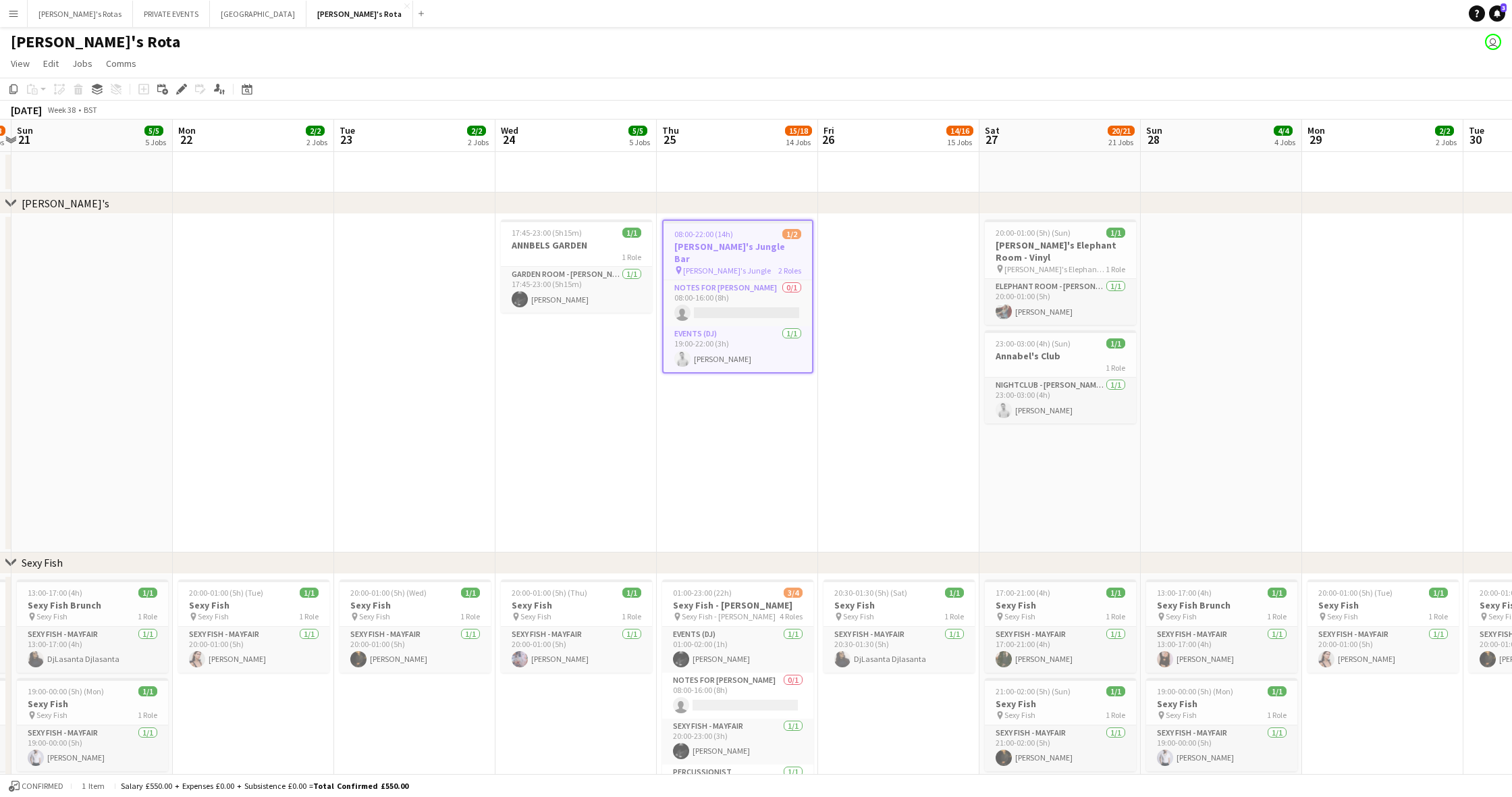
scroll to position [0, 478]
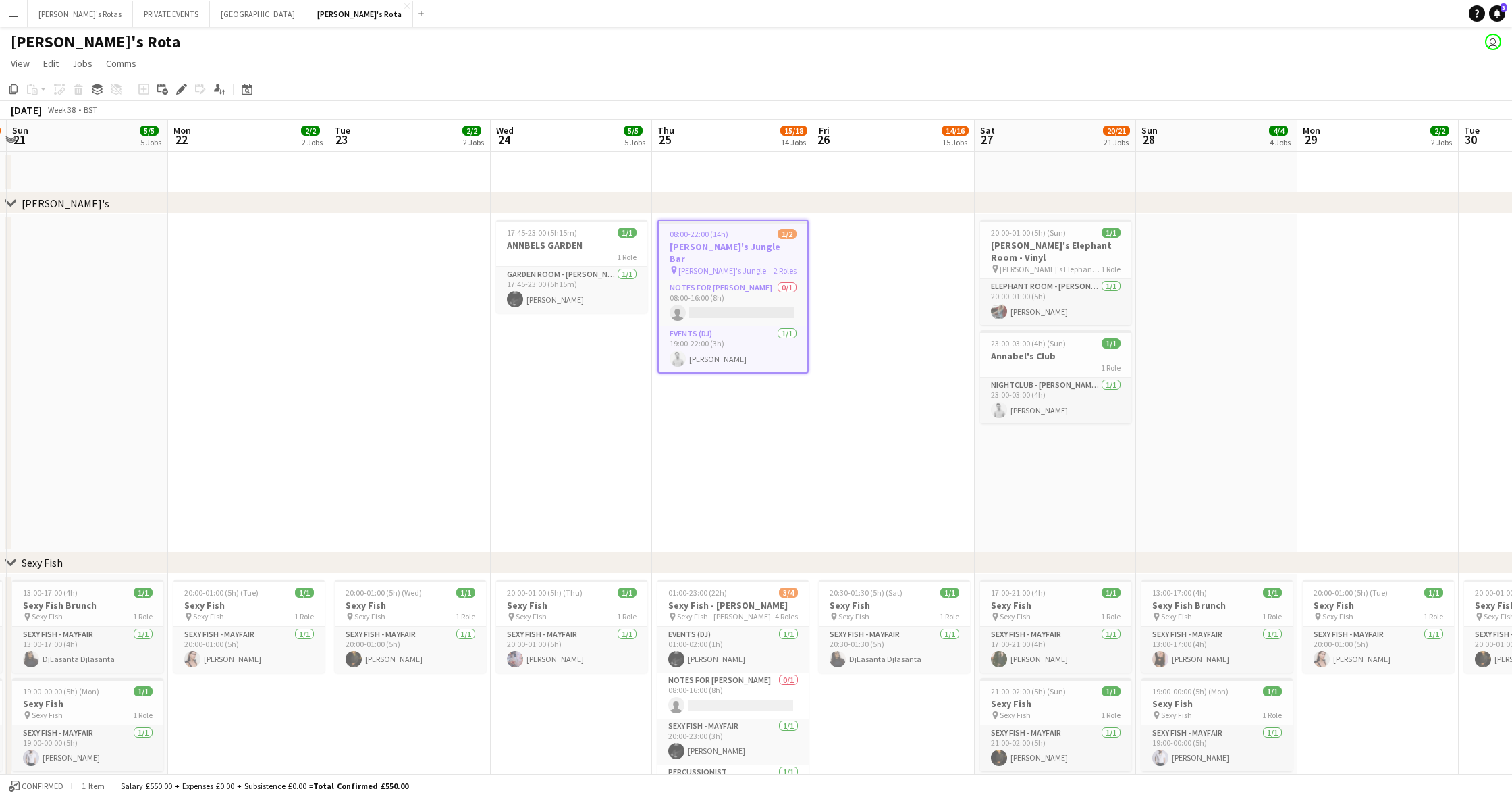
click at [925, 287] on app-date-cell at bounding box center [894, 383] width 161 height 338
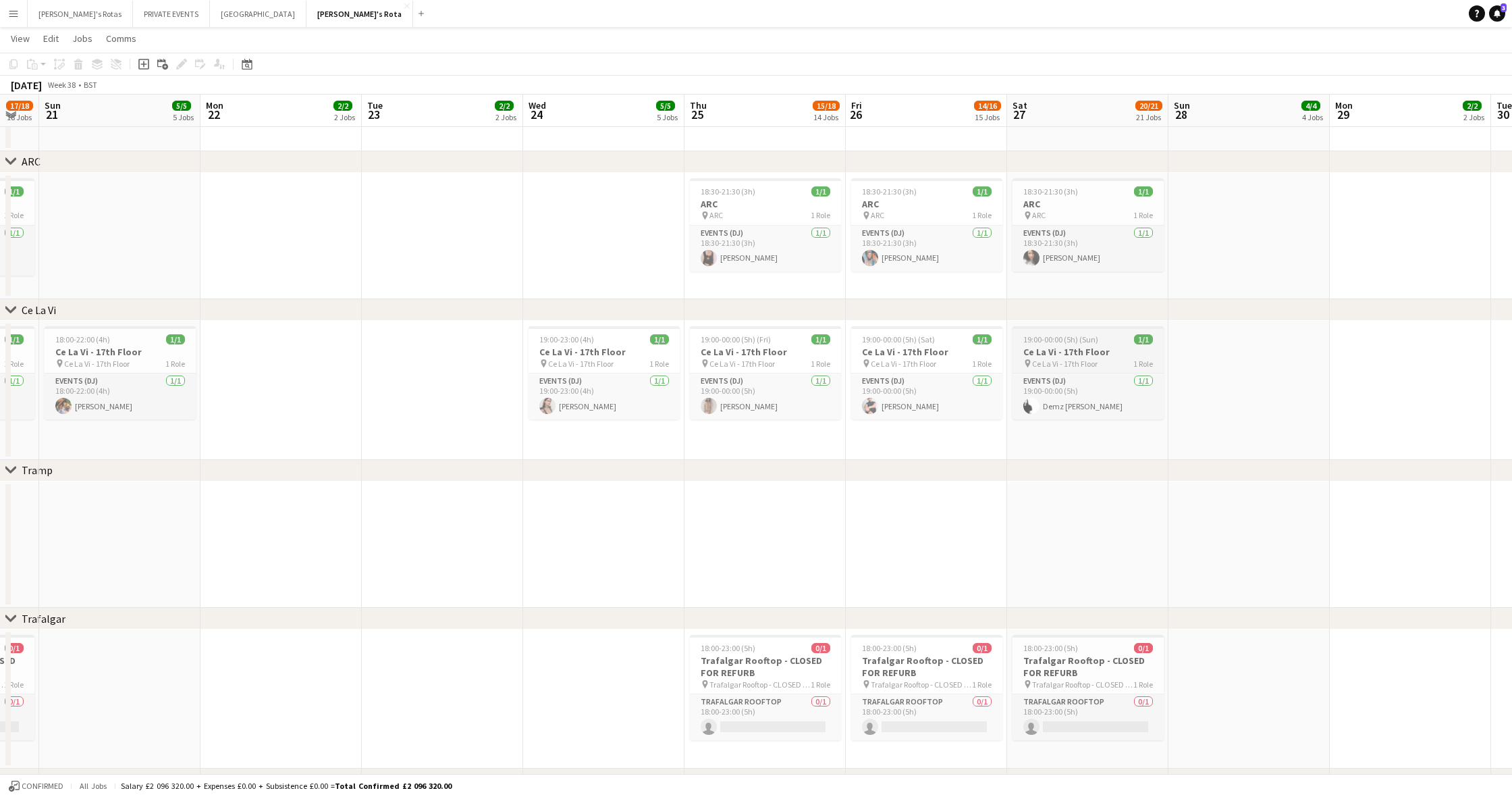
scroll to position [0, 281]
